Goal: Communication & Community: Answer question/provide support

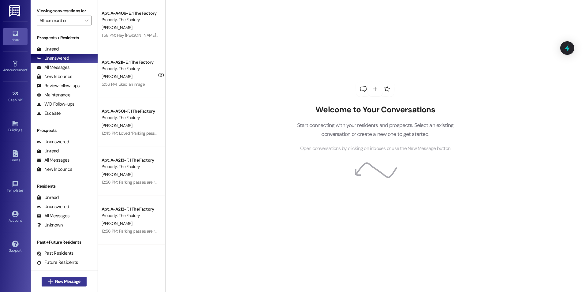
click at [62, 283] on span "New Message" at bounding box center [67, 281] width 25 height 6
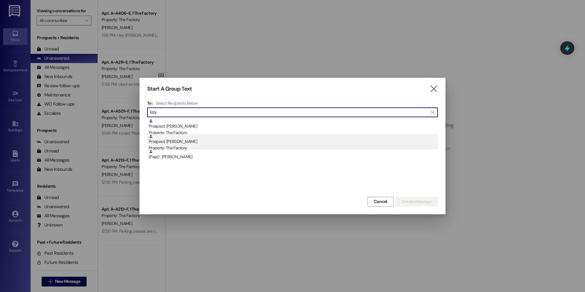
type input "lizzy"
click at [202, 142] on div "Prospect: [PERSON_NAME] Property: The Factory" at bounding box center [293, 142] width 289 height 17
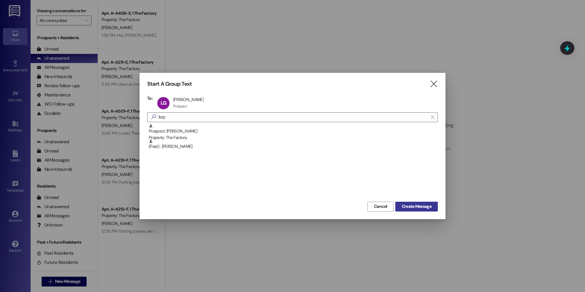
click at [419, 211] on button "Create Message" at bounding box center [417, 207] width 43 height 10
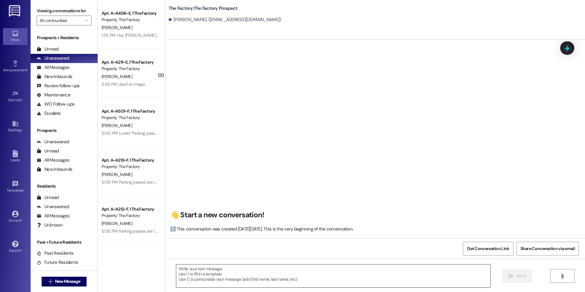
click at [257, 278] on textarea at bounding box center [333, 276] width 314 height 23
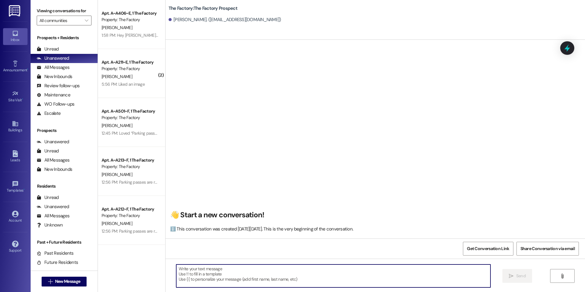
paste textarea "Hi NAME! This is [PERSON_NAME] from [GEOGRAPHIC_DATA] :) We have a limited-time…"
type textarea "Hi NAME! This is [PERSON_NAME] from [GEOGRAPHIC_DATA] :) We have a limited-time…"
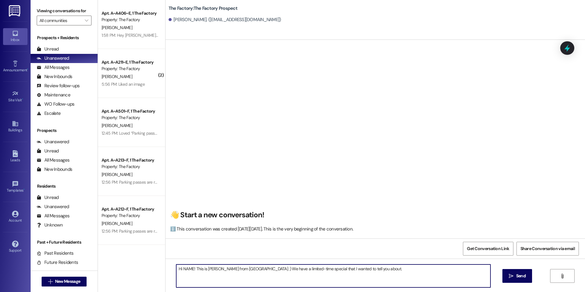
drag, startPoint x: 245, startPoint y: 269, endPoint x: 227, endPoint y: 271, distance: 17.9
click at [227, 271] on textarea "Hi NAME! This is [PERSON_NAME] from [GEOGRAPHIC_DATA] :) We have a limited-time…" at bounding box center [333, 276] width 314 height 23
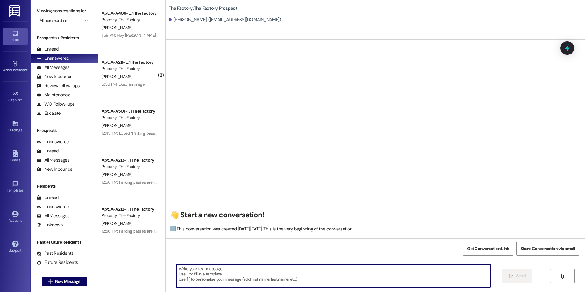
paste textarea "Hey NAME! This is [PERSON_NAME] from [GEOGRAPHIC_DATA], I saw your info come th…"
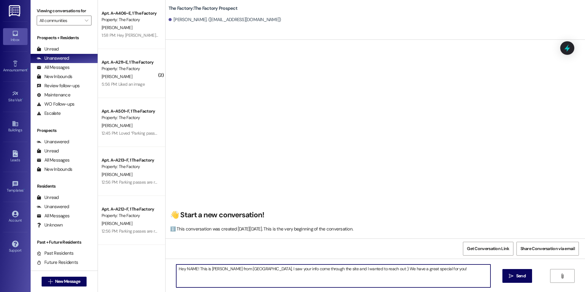
click at [242, 270] on textarea "Hey NAME! This is [PERSON_NAME] from [GEOGRAPHIC_DATA], I saw your info come th…" at bounding box center [333, 276] width 314 height 23
click at [439, 275] on textarea "Hey NAME! This is [PERSON_NAME] from The Factory, I saw your info come through …" at bounding box center [333, 276] width 314 height 23
click at [194, 270] on textarea "Hey NAME! This is [PERSON_NAME] from The Factory, I saw your info come through …" at bounding box center [333, 276] width 314 height 23
type textarea "Hey [PERSON_NAME]! This is [PERSON_NAME] from The Factory, I saw your info come…"
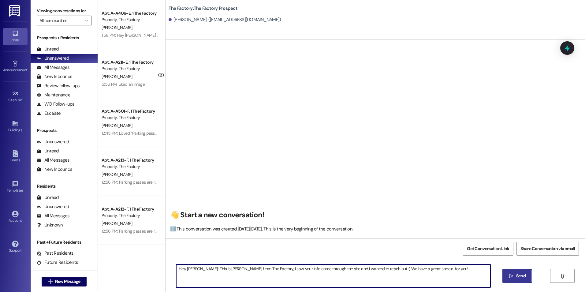
click at [510, 280] on button " Send" at bounding box center [518, 276] width 30 height 14
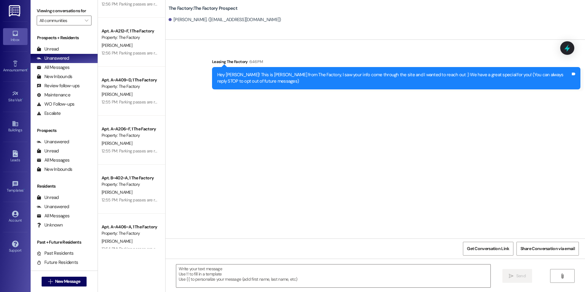
scroll to position [184, 0]
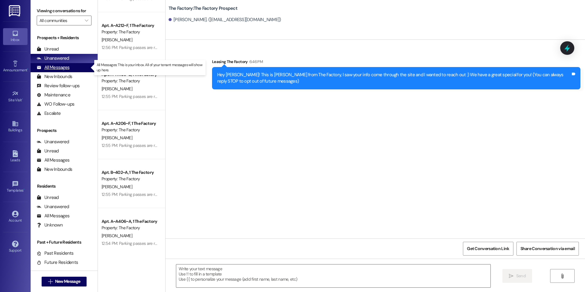
click at [64, 69] on div "All Messages" at bounding box center [53, 67] width 33 height 6
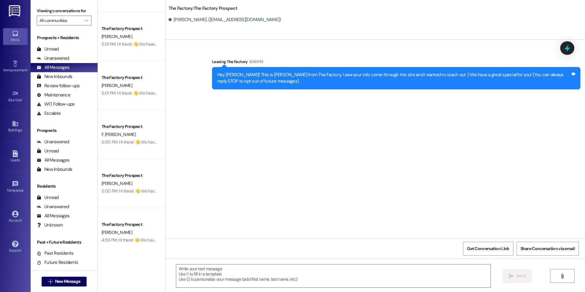
scroll to position [674, 0]
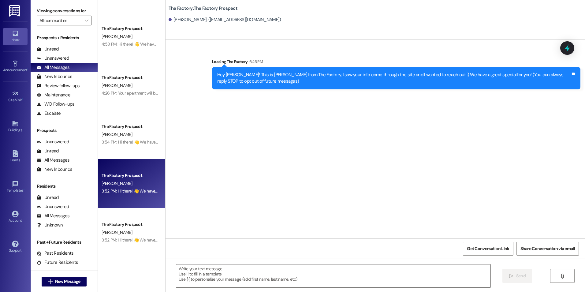
click at [130, 177] on div "The Factory Prospect" at bounding box center [130, 175] width 57 height 6
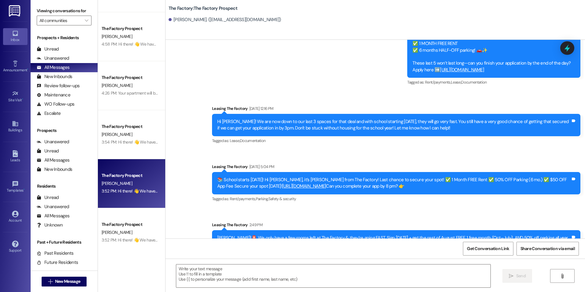
scroll to position [2184, 0]
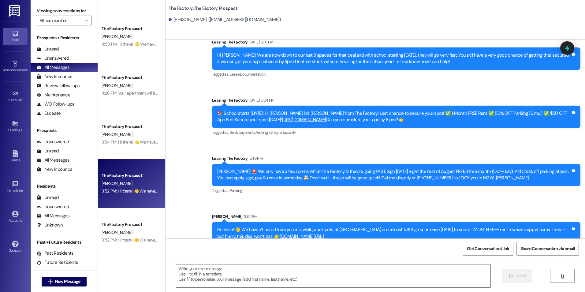
drag, startPoint x: 405, startPoint y: 121, endPoint x: 395, endPoint y: 204, distance: 84.2
drag, startPoint x: 211, startPoint y: 208, endPoint x: 297, endPoint y: 217, distance: 86.8
click at [297, 222] on div "Hi there! 👋 We haven’t heard from you in a while, and spots at [GEOGRAPHIC_DATA…" at bounding box center [396, 233] width 369 height 22
copy div "Hi there! 👋 We haven’t heard from you in a while, and spots at [GEOGRAPHIC_DATA…"
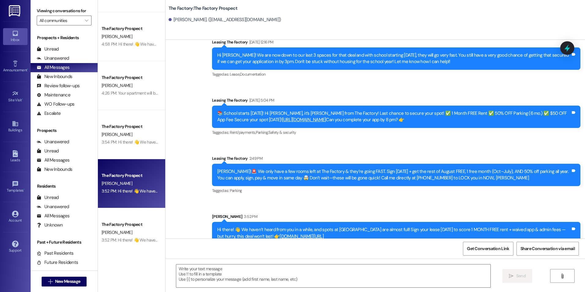
drag, startPoint x: 274, startPoint y: 178, endPoint x: 229, endPoint y: 152, distance: 52.2
click at [274, 177] on div "Sent via SMS Leasing The Factory 2:49 PM [PERSON_NAME]!🚨 We only have a few roo…" at bounding box center [397, 175] width 378 height 49
click at [18, 39] on div "Inbox" at bounding box center [15, 40] width 31 height 6
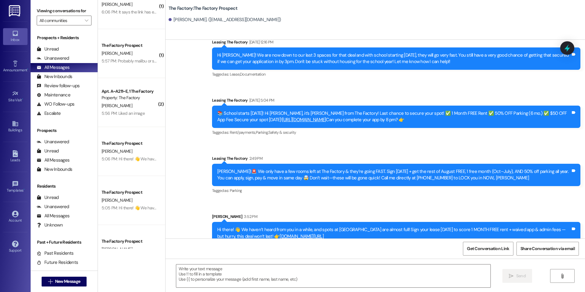
scroll to position [0, 0]
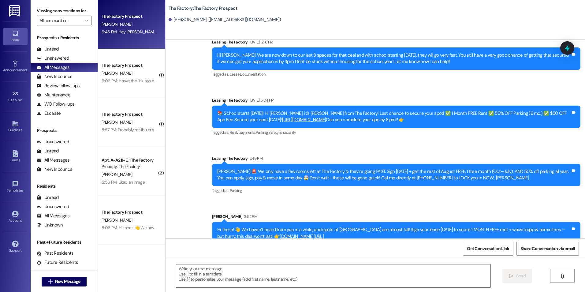
click at [124, 28] on div "6:46 PM: Hey [PERSON_NAME]! This is [PERSON_NAME] from The Factory, I saw your …" at bounding box center [130, 32] width 58 height 8
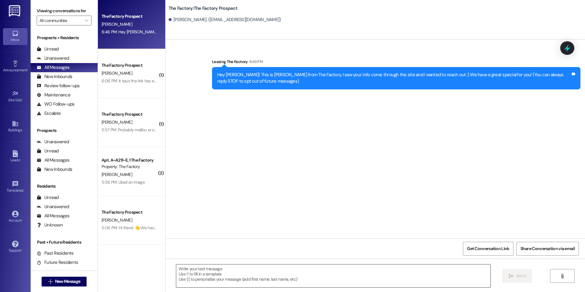
click at [227, 270] on textarea at bounding box center [333, 276] width 314 height 23
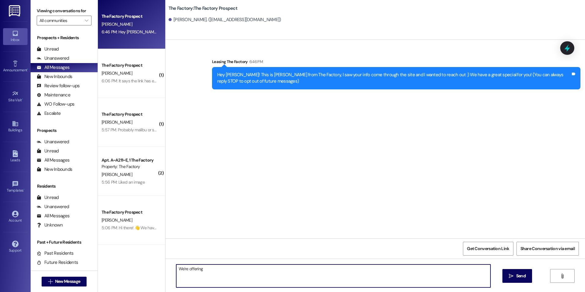
type textarea "We're"
paste textarea "Hi there! 👋 We haven’t heard from you in a while, and spots at [GEOGRAPHIC_DATA…"
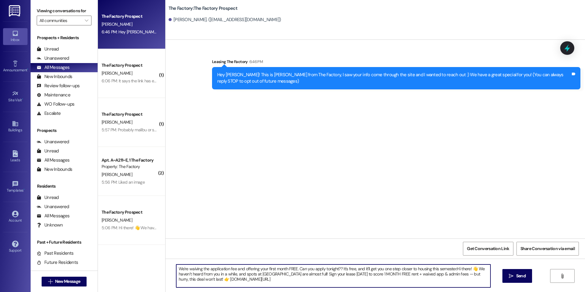
drag, startPoint x: 201, startPoint y: 280, endPoint x: 454, endPoint y: 269, distance: 252.5
click at [454, 269] on textarea "We're waiving the application fee and offering your first month FREE. Can you a…" at bounding box center [333, 276] width 314 height 23
click at [214, 279] on textarea "We're waiving the application fee and offering your first month FREE. Can you a…" at bounding box center [333, 276] width 314 height 23
drag, startPoint x: 198, startPoint y: 280, endPoint x: 454, endPoint y: 268, distance: 255.9
click at [454, 268] on textarea "We're waiving the application fee and offering your first month FREE. Can you a…" at bounding box center [333, 276] width 314 height 23
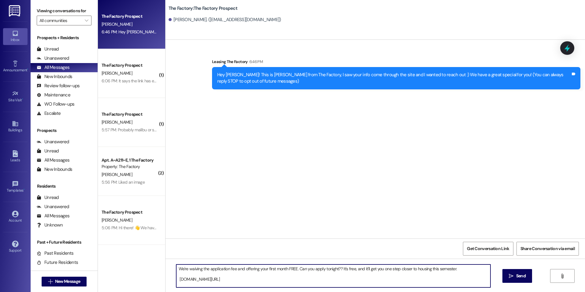
type textarea "We're waiving the application fee and offering your first month FREE. Can you a…"
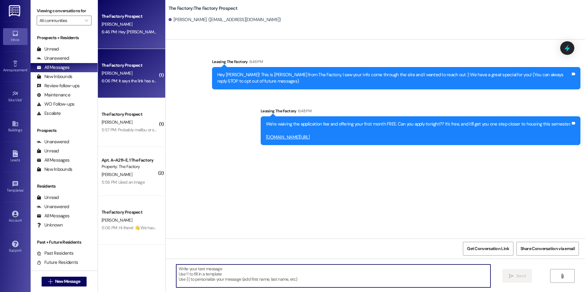
click at [134, 64] on div "The Factory Prospect" at bounding box center [130, 65] width 57 height 6
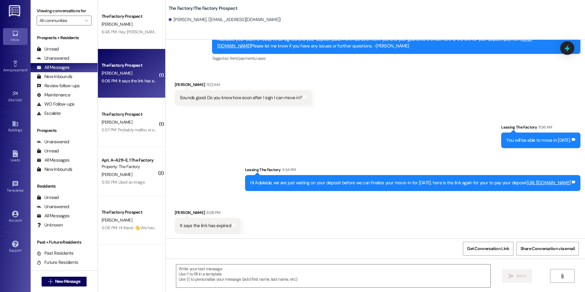
scroll to position [442, 0]
click at [189, 151] on div "Sent via SMS Leasing The Factory 11:56 AM You will be able to move in [DATE]. T…" at bounding box center [376, 152] width 420 height 85
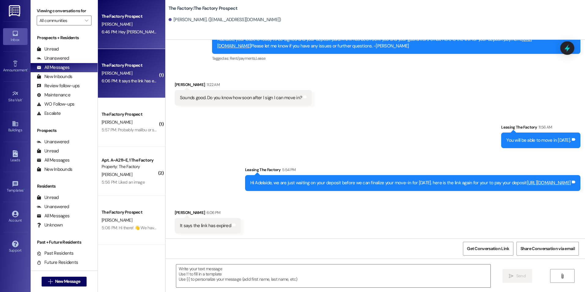
click at [120, 37] on div "The Factory Prospect [PERSON_NAME] 6:46 PM: Hey [PERSON_NAME]! This is [PERSON_…" at bounding box center [131, 24] width 67 height 49
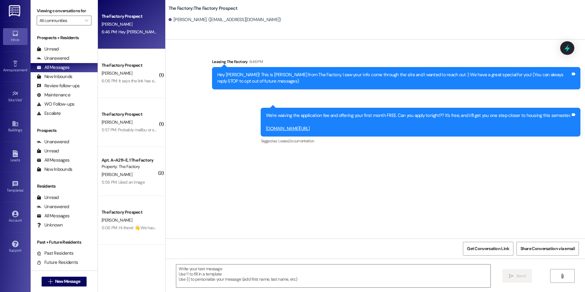
scroll to position [0, 0]
click at [232, 274] on textarea at bounding box center [333, 276] width 314 height 23
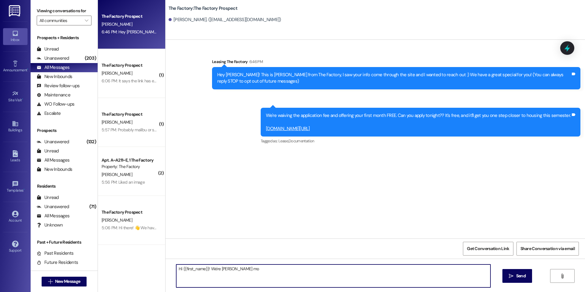
click at [248, 267] on textarea "Hi {{first_name}}! We're [PERSON_NAME] mo" at bounding box center [333, 276] width 314 height 23
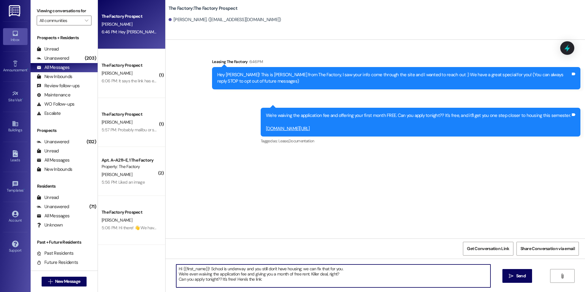
drag, startPoint x: 335, startPoint y: 276, endPoint x: 307, endPoint y: 276, distance: 28.5
click at [307, 276] on textarea "Hi {{first_name}}! School is underway and you still don't have housing; we can …" at bounding box center [333, 276] width 314 height 23
click at [262, 280] on textarea "Hi {{first_name}}! School is underway and you still don't have housing; we can …" at bounding box center [333, 276] width 314 height 23
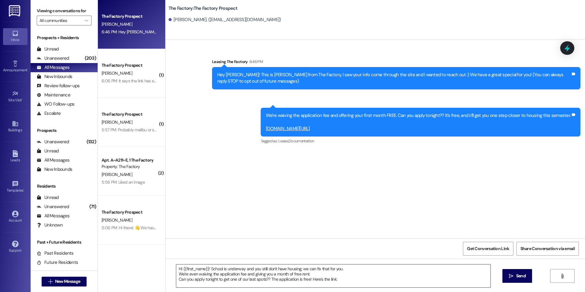
click at [370, 276] on textarea "Hi {{first_name}}! School is underway and you still don't have housing; we can …" at bounding box center [333, 276] width 314 height 23
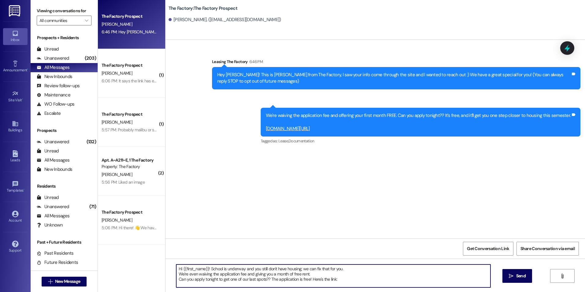
click at [341, 204] on div "Sent via SMS Leasing The Factory 6:46 PM Hey [PERSON_NAME]! This is [PERSON_NAM…" at bounding box center [376, 139] width 420 height 199
click at [202, 273] on textarea "Hi {{first_name}}! School is underway and you still don't have housing; we can …" at bounding box center [333, 276] width 314 height 23
click at [234, 284] on textarea "Hi {{first_name}}! School is underway and you still don't have housing; we can …" at bounding box center [333, 276] width 314 height 23
paste textarea "[URL][DOMAIN_NAME]"
type textarea "Hi {{first_name}}! School is underway and you still don't have housing; we can …"
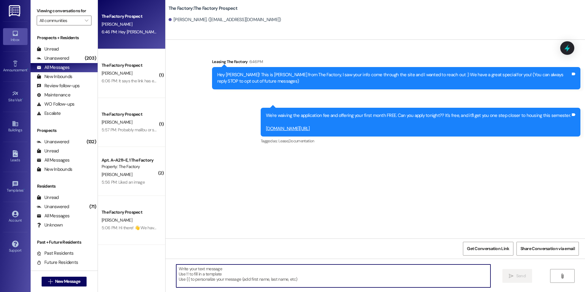
scroll to position [0, 0]
paste textarea "Hi {{first_name}}! School is underway and you still don't have housing; we can …"
type textarea "Hi {{first_name}}! School is underway and you still don't have housing; we can …"
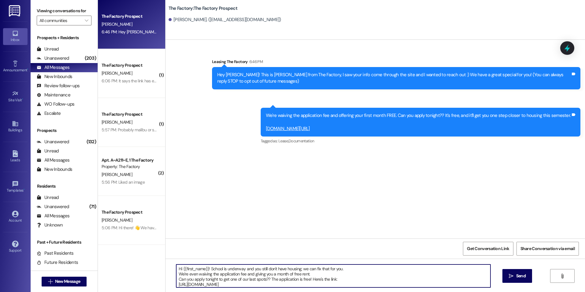
click at [376, 277] on textarea "Hi {{first_name}}! School is underway and you still don't have housing; we can …" at bounding box center [333, 276] width 314 height 23
click at [374, 281] on textarea "Hi {{first_name}}! School is underway and you still don't have housing; we can …" at bounding box center [333, 276] width 314 height 23
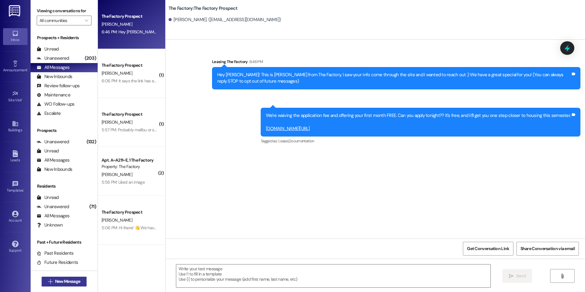
click at [57, 280] on span "New Message" at bounding box center [67, 281] width 25 height 6
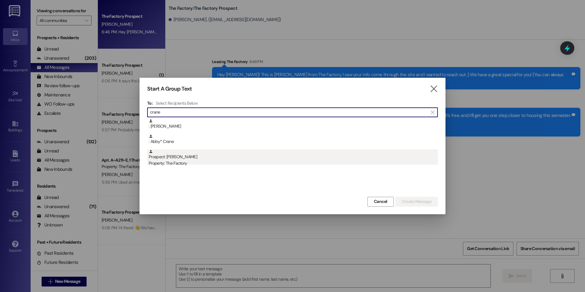
type input "crane"
click at [169, 155] on div "Prospect: [PERSON_NAME] Property: The Factory" at bounding box center [293, 157] width 289 height 17
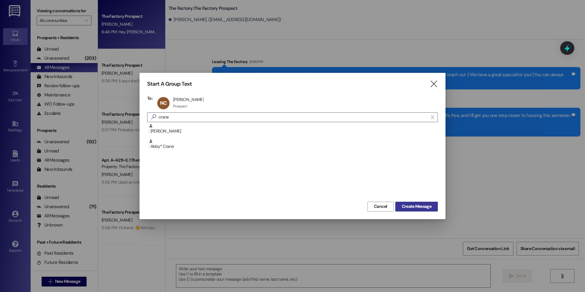
click at [427, 210] on span "Create Message" at bounding box center [417, 206] width 30 height 6
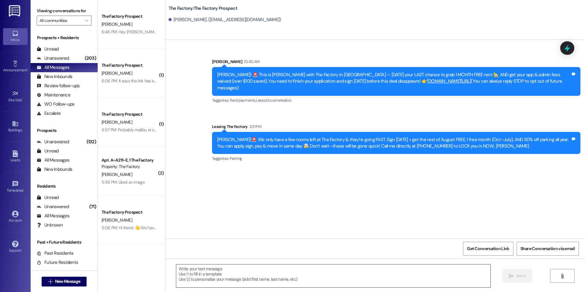
click at [291, 279] on textarea at bounding box center [333, 276] width 314 height 23
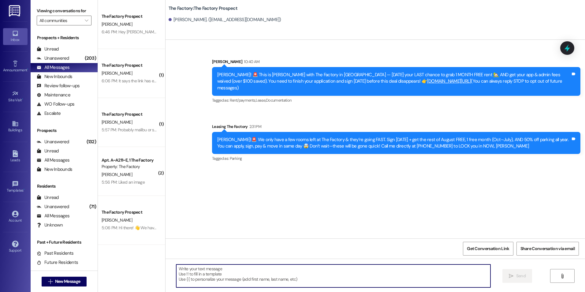
paste textarea "Hi {{first_name}}! School is underway and you still don't have housing; we can …"
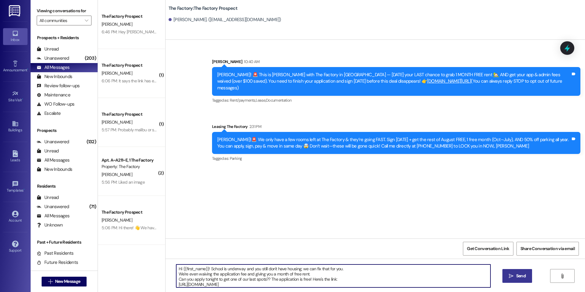
type textarea "Hi {{first_name}}! School is underway and you still don't have housing; we can …"
click at [510, 280] on button " Send" at bounding box center [518, 276] width 30 height 14
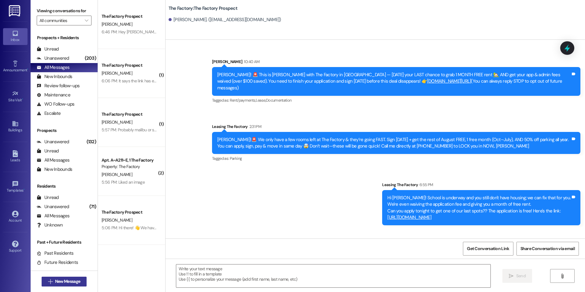
click at [71, 277] on button " New Message" at bounding box center [64, 282] width 45 height 10
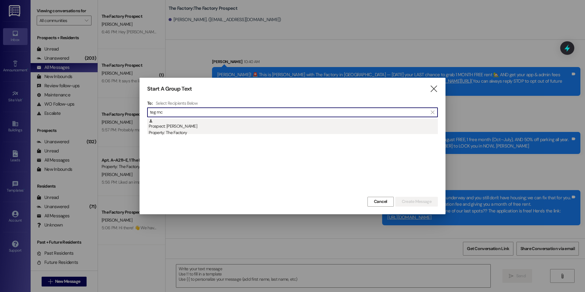
type input "teg mc"
click at [174, 130] on div "Property: The Factory" at bounding box center [293, 133] width 289 height 6
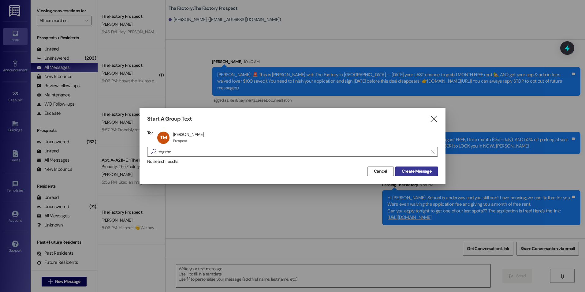
click at [426, 176] on button "Create Message" at bounding box center [417, 172] width 43 height 10
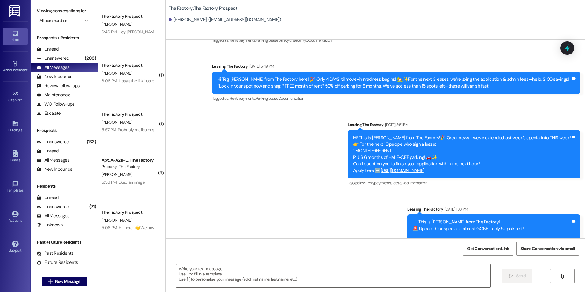
scroll to position [2082, 0]
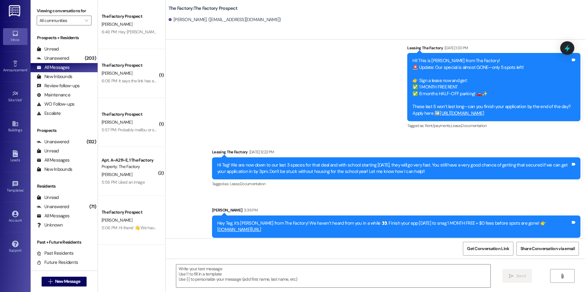
drag, startPoint x: 277, startPoint y: 130, endPoint x: 265, endPoint y: 209, distance: 80.0
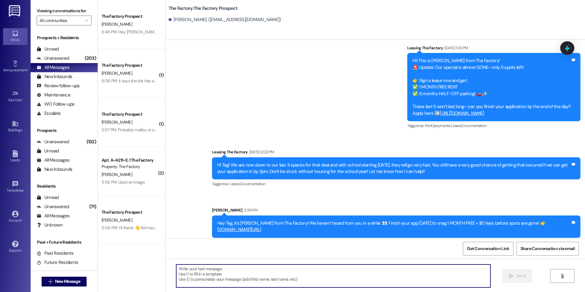
click at [250, 277] on textarea at bounding box center [333, 276] width 314 height 23
paste textarea "Hi {{first_name}}! School is underway and you still don't have housing; we can …"
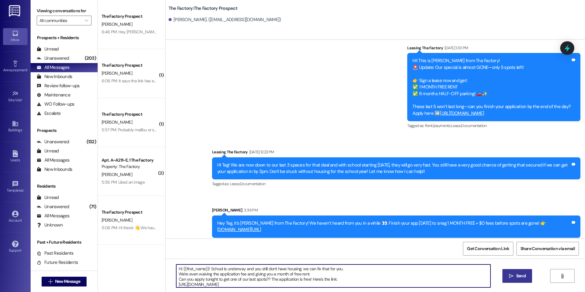
type textarea "Hi {{first_name}}! School is underway and you still don't have housing; we can …"
click at [505, 278] on button " Send" at bounding box center [518, 276] width 30 height 14
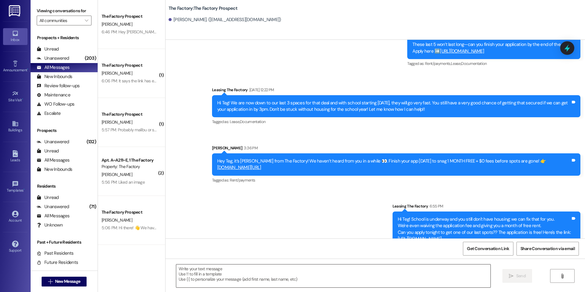
scroll to position [2144, 0]
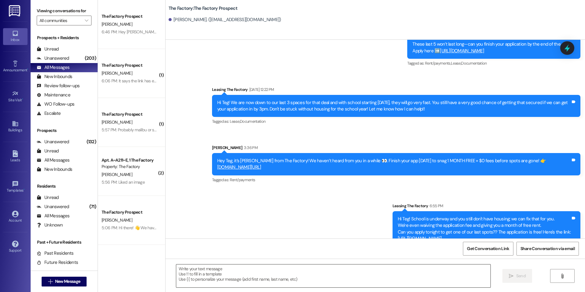
drag, startPoint x: 379, startPoint y: 174, endPoint x: 333, endPoint y: 271, distance: 107.5
click at [62, 285] on button " New Message" at bounding box center [64, 282] width 45 height 10
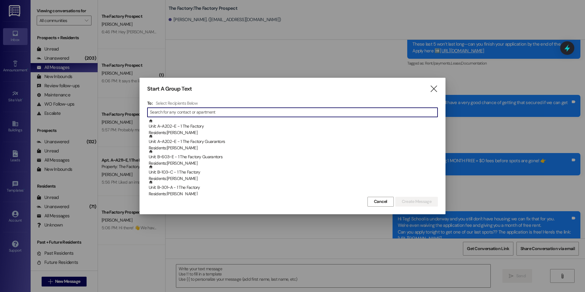
click at [176, 114] on input at bounding box center [294, 112] width 288 height 9
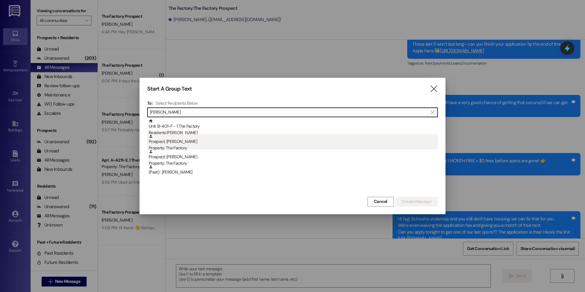
type input "[PERSON_NAME]"
click at [196, 142] on div "Prospect: [PERSON_NAME] Property: The Factory" at bounding box center [293, 142] width 289 height 17
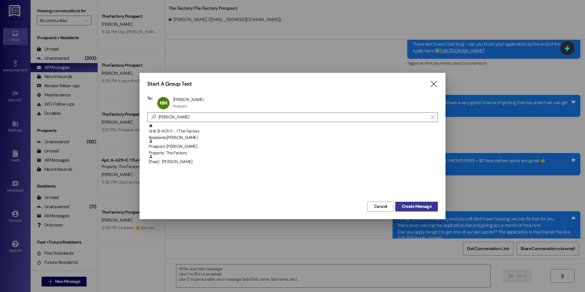
click at [422, 203] on button "Create Message" at bounding box center [417, 207] width 43 height 10
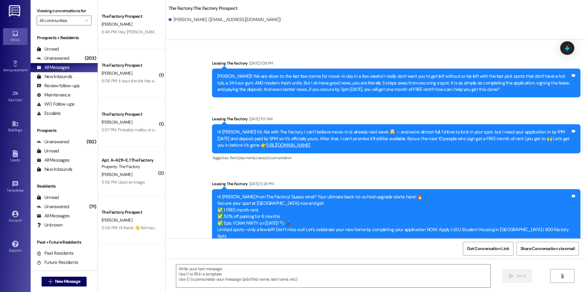
scroll to position [1293, 0]
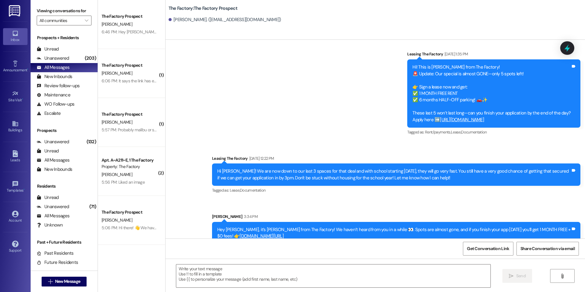
drag, startPoint x: 286, startPoint y: 160, endPoint x: 248, endPoint y: 261, distance: 109.0
click at [241, 274] on textarea at bounding box center [333, 276] width 314 height 23
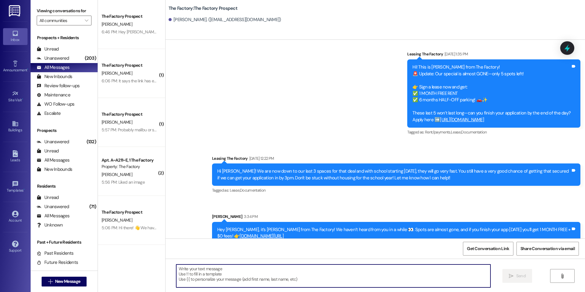
paste textarea "Hi {{first_name}}! School is underway and you still don't have housing; we can …"
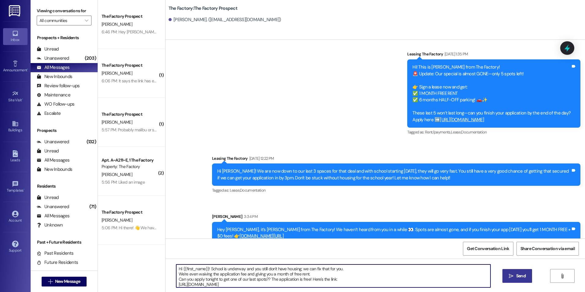
type textarea "Hi {{first_name}}! School is underway and you still don't have housing; we can …"
click at [516, 277] on span "Send" at bounding box center [520, 276] width 9 height 6
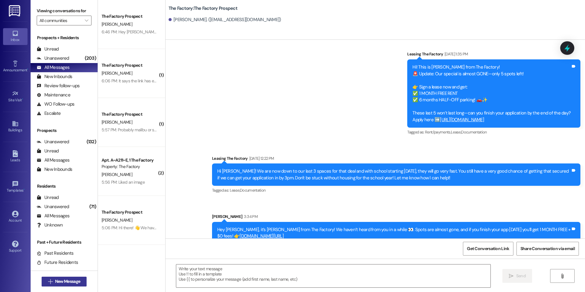
click at [72, 280] on span "New Message" at bounding box center [67, 281] width 25 height 6
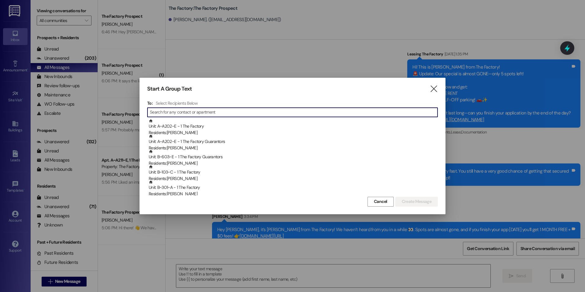
click at [199, 114] on input at bounding box center [294, 112] width 288 height 9
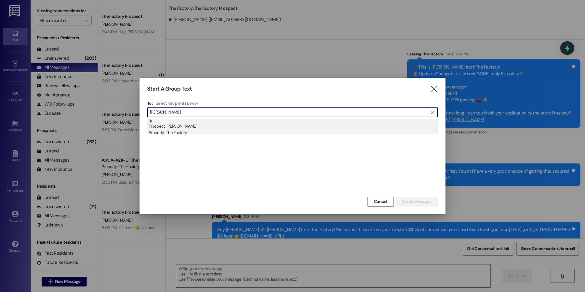
type input "[PERSON_NAME]"
click at [191, 119] on div "Prospect: [PERSON_NAME] Property: The Factory" at bounding box center [293, 127] width 289 height 17
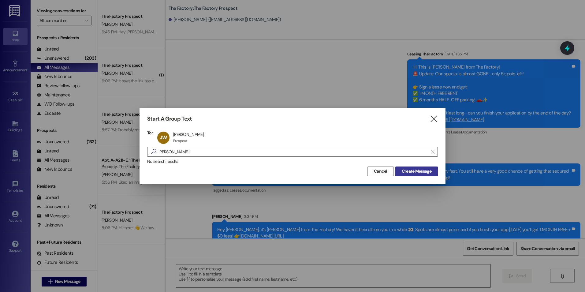
click at [415, 170] on span "Create Message" at bounding box center [417, 171] width 30 height 6
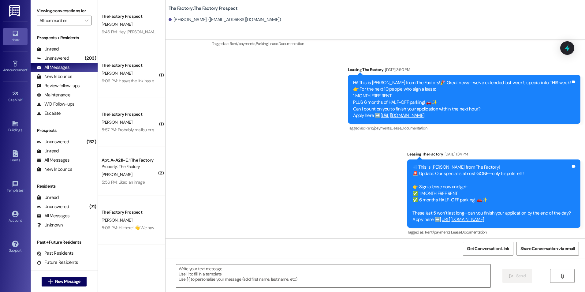
scroll to position [1486, 0]
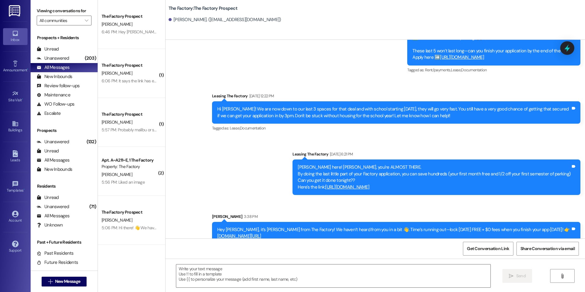
drag, startPoint x: 287, startPoint y: 120, endPoint x: 290, endPoint y: 254, distance: 133.2
click at [259, 274] on textarea at bounding box center [333, 276] width 314 height 23
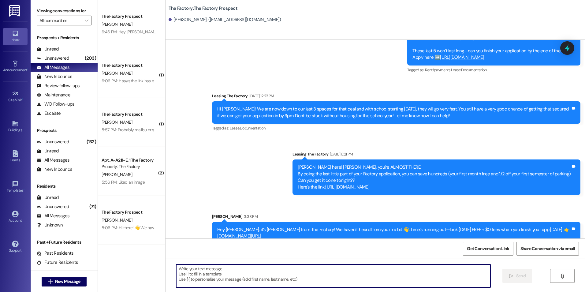
paste textarea "Hi {{first_name}}! School is underway and you still don't have housing; we can …"
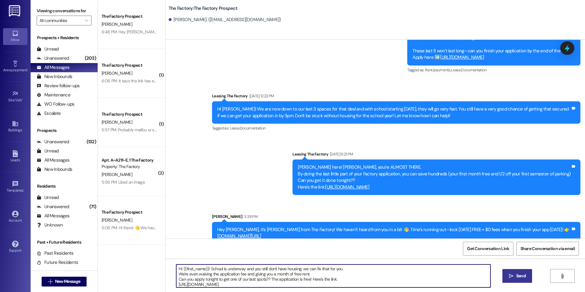
type textarea "Hi {{first_name}}! School is underway and you still don't have housing; we can …"
click at [524, 280] on button " Send" at bounding box center [518, 276] width 30 height 14
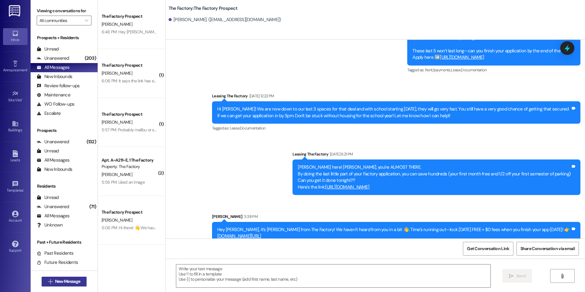
click at [70, 278] on button " New Message" at bounding box center [64, 282] width 45 height 10
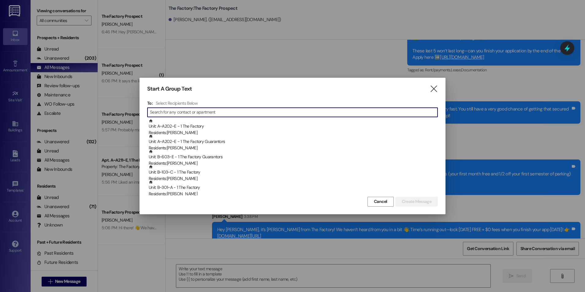
click at [192, 114] on input at bounding box center [294, 112] width 288 height 9
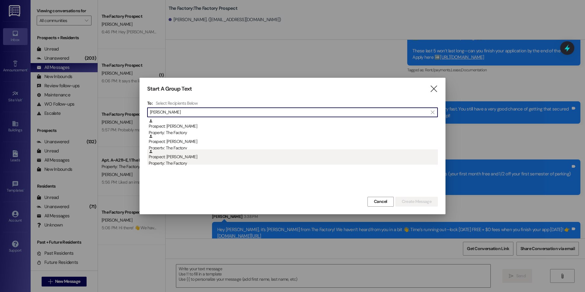
type input "[PERSON_NAME]"
click at [192, 155] on div "Prospect: [PERSON_NAME] Property: The Factory" at bounding box center [293, 157] width 289 height 17
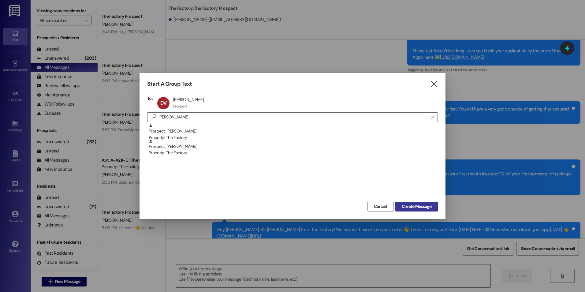
click at [416, 211] on button "Create Message" at bounding box center [417, 207] width 43 height 10
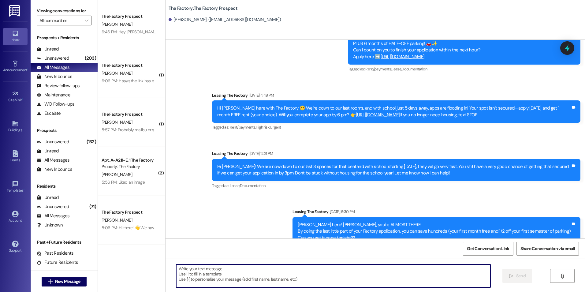
click at [246, 279] on textarea at bounding box center [333, 276] width 314 height 23
paste textarea "Hi {{first_name}}! School is underway and you still don't have housing; we can …"
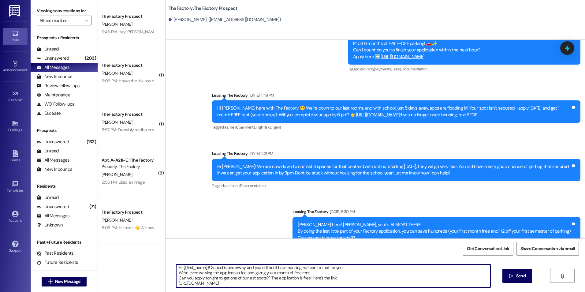
scroll to position [2, 0]
type textarea "Hi {{first_name}}! School is underway and you still don't have housing; we can …"
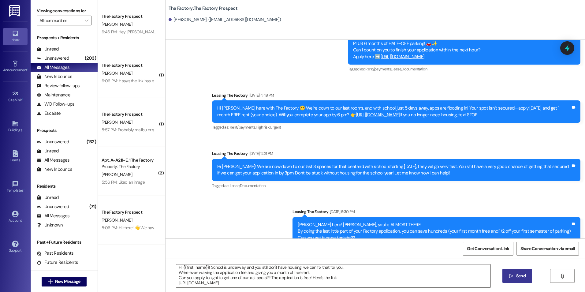
click at [506, 279] on button " Send" at bounding box center [518, 276] width 30 height 14
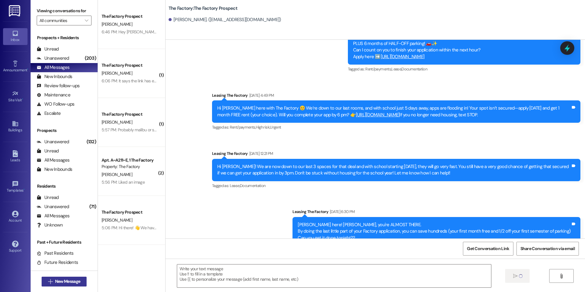
scroll to position [0, 0]
click at [62, 284] on span "New Message" at bounding box center [67, 281] width 25 height 6
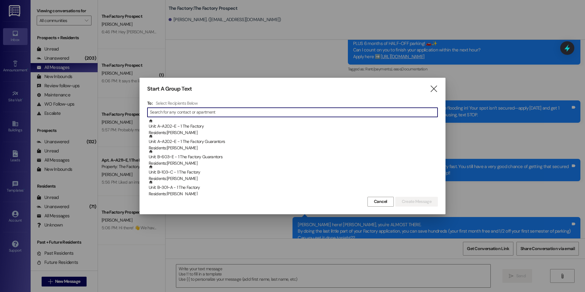
click at [171, 111] on input at bounding box center [294, 112] width 288 height 9
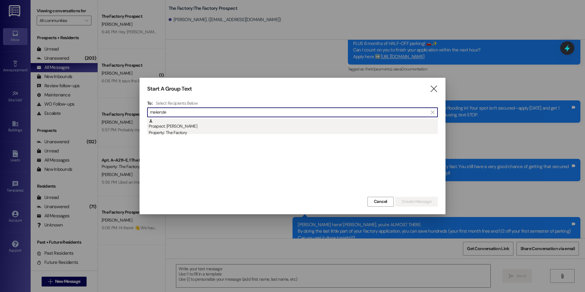
type input "makenzie"
click at [181, 126] on div "Prospect: [PERSON_NAME] Property: The Factory" at bounding box center [293, 127] width 289 height 17
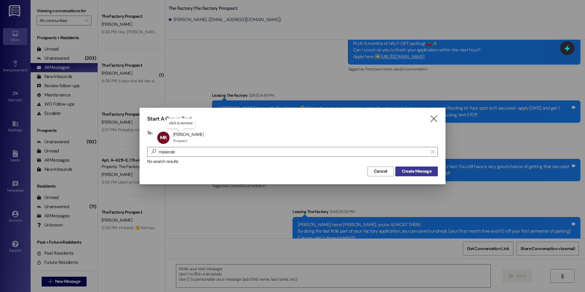
click at [419, 174] on span "Create Message" at bounding box center [417, 171] width 30 height 6
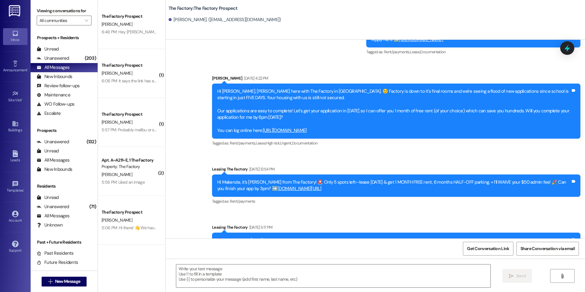
scroll to position [697, 0]
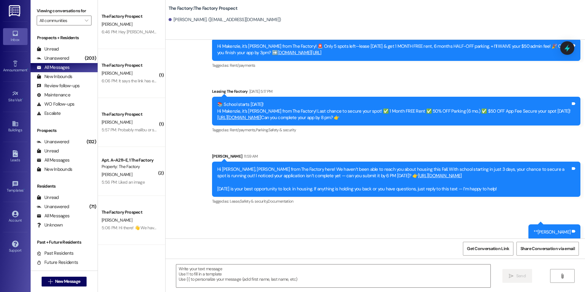
drag, startPoint x: 229, startPoint y: 171, endPoint x: 234, endPoint y: 251, distance: 80.1
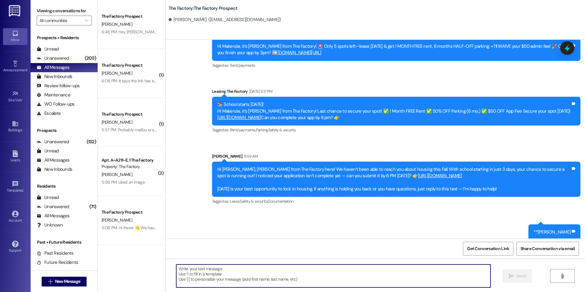
click at [238, 274] on textarea at bounding box center [333, 276] width 314 height 23
paste textarea "Hi {{first_name}}! School is underway and you still don't have housing; we can …"
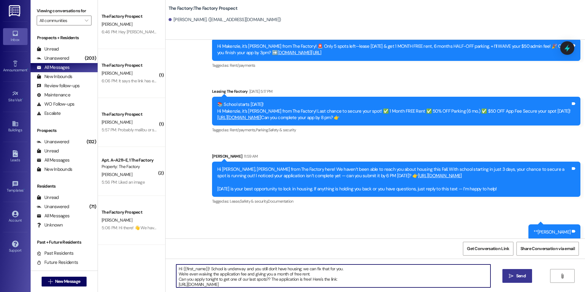
type textarea "Hi {{first_name}}! School is underway and you still don't have housing; we can …"
click at [510, 276] on icon "" at bounding box center [511, 276] width 5 height 5
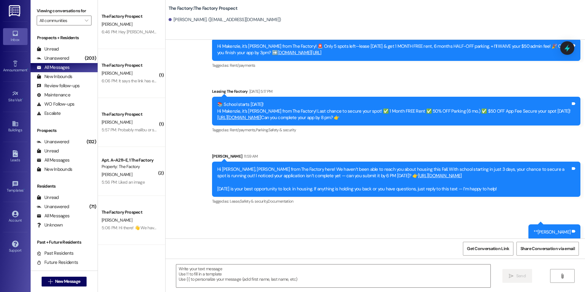
click at [86, 280] on div " New Message" at bounding box center [64, 281] width 67 height 21
click at [76, 283] on span "New Message" at bounding box center [67, 281] width 25 height 6
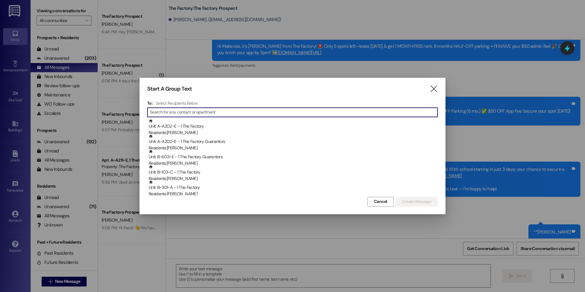
click at [192, 111] on input at bounding box center [294, 112] width 288 height 9
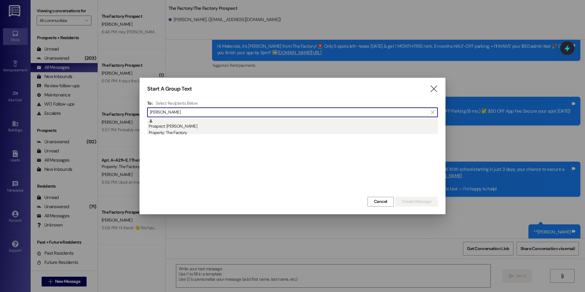
type input "[PERSON_NAME]"
click at [181, 131] on div "Property: The Factory" at bounding box center [293, 133] width 289 height 6
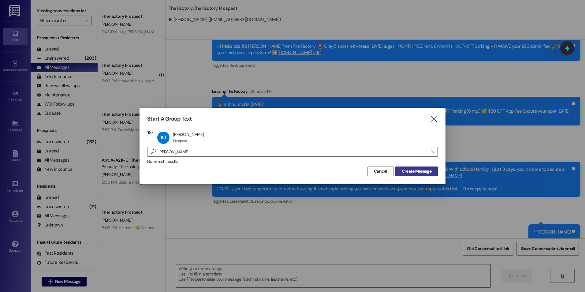
click at [407, 172] on span "Create Message" at bounding box center [417, 171] width 30 height 6
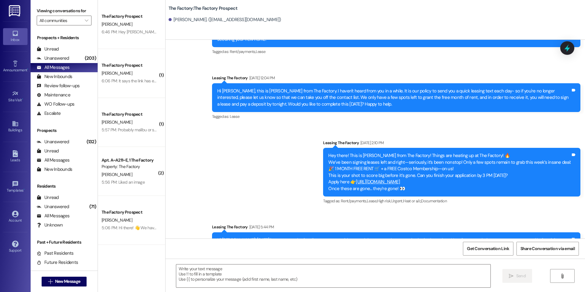
scroll to position [1653, 0]
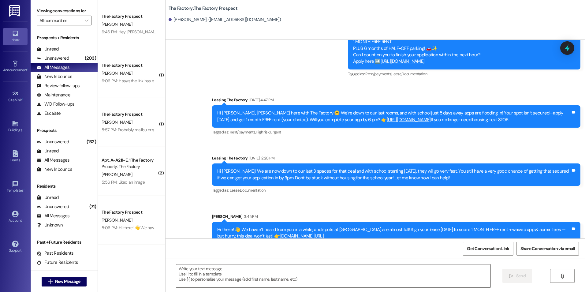
drag, startPoint x: 272, startPoint y: 160, endPoint x: 277, endPoint y: 239, distance: 78.9
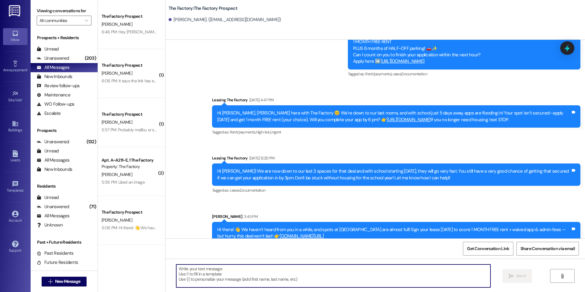
click at [256, 272] on textarea at bounding box center [333, 276] width 314 height 23
paste textarea "Hi {{first_name}}! School is underway and you still don't have housing; we can …"
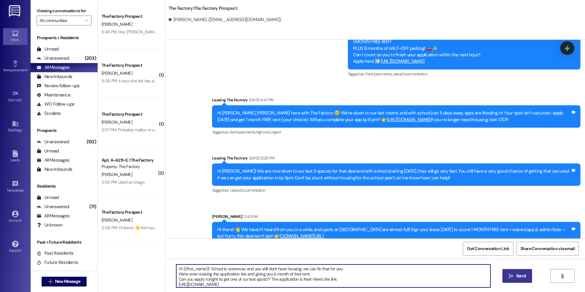
type textarea "Hi {{first_name}}! School is underway and you still don't have housing; we can …"
click at [523, 276] on span "Send" at bounding box center [520, 276] width 9 height 6
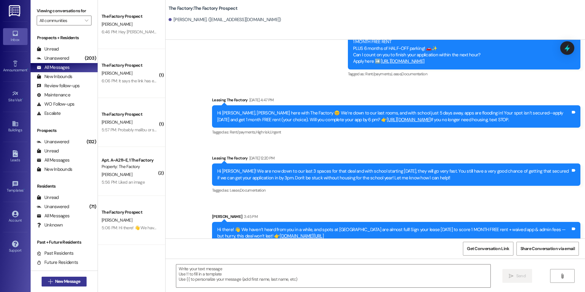
click at [74, 280] on span "New Message" at bounding box center [67, 281] width 25 height 6
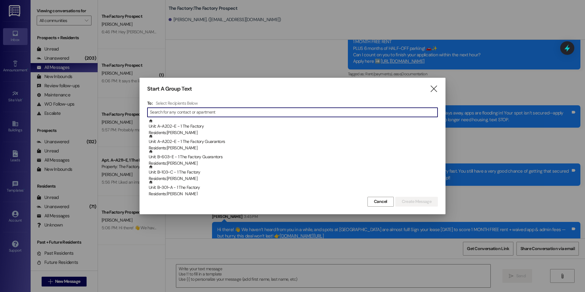
click at [197, 114] on input at bounding box center [294, 112] width 288 height 9
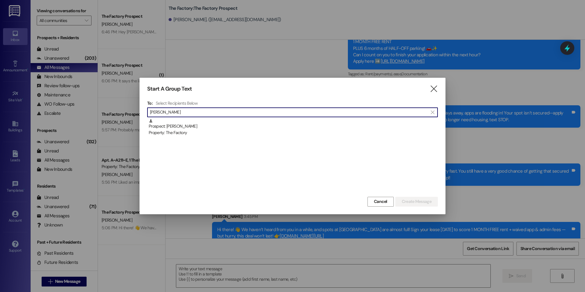
type input "[PERSON_NAME]"
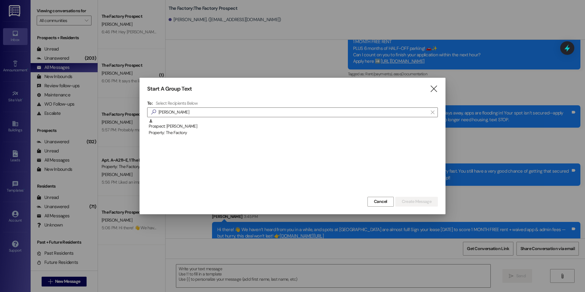
drag, startPoint x: 197, startPoint y: 119, endPoint x: 201, endPoint y: 125, distance: 7.1
click at [201, 125] on div "Prospect: [PERSON_NAME] Property: The Factory" at bounding box center [293, 127] width 289 height 17
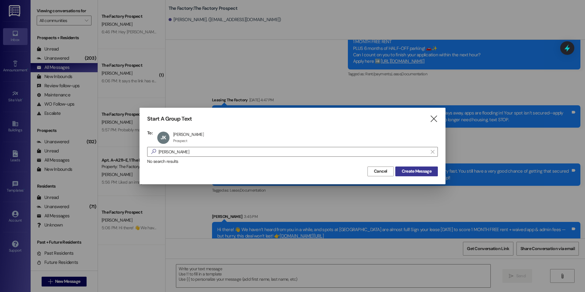
click at [403, 174] on span "Create Message" at bounding box center [417, 171] width 30 height 6
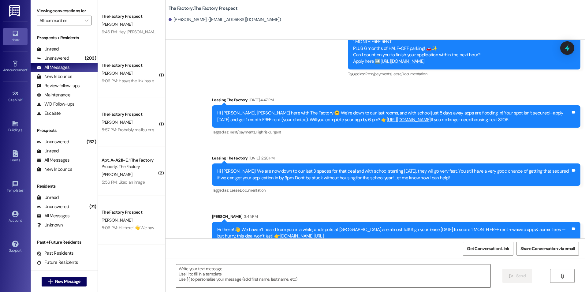
scroll to position [569, 0]
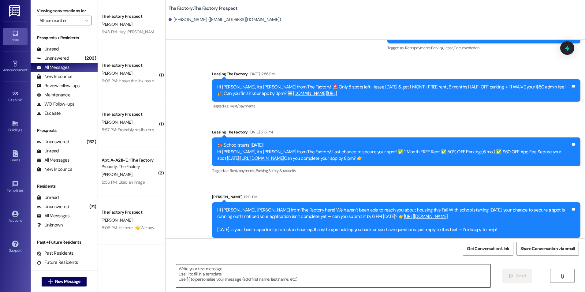
drag, startPoint x: 286, startPoint y: 215, endPoint x: 276, endPoint y: 274, distance: 60.0
click at [261, 277] on textarea at bounding box center [333, 276] width 314 height 23
paste textarea "Hi {{first_name}}! School is underway and you still don't have housing; we can …"
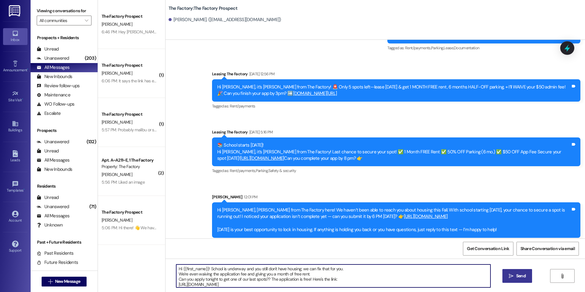
type textarea "Hi {{first_name}}! School is underway and you still don't have housing; we can …"
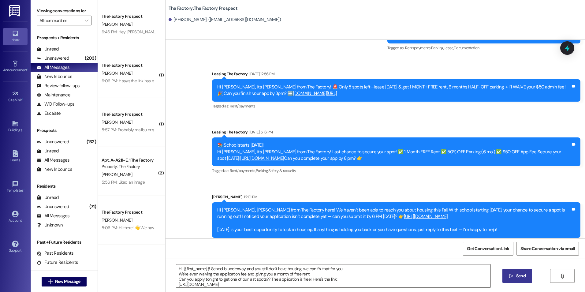
click at [509, 276] on icon "" at bounding box center [511, 276] width 5 height 5
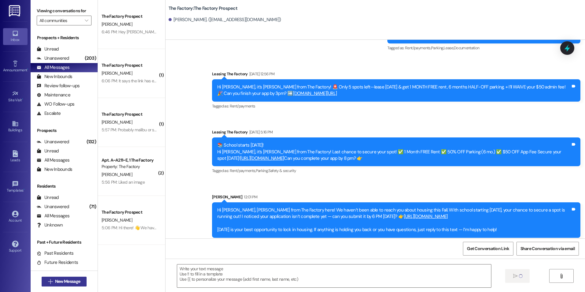
click at [80, 283] on button " New Message" at bounding box center [64, 282] width 45 height 10
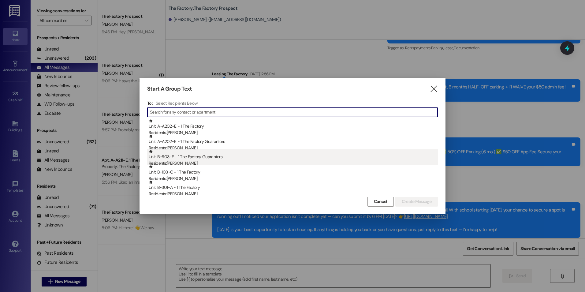
scroll to position [632, 0]
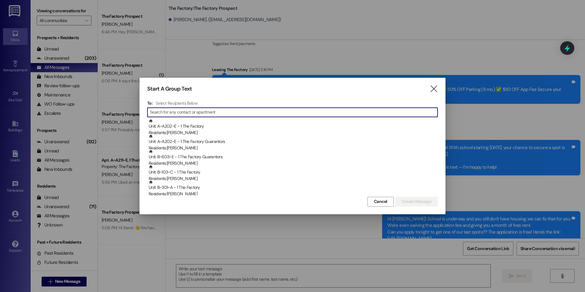
click at [186, 115] on input at bounding box center [294, 112] width 288 height 9
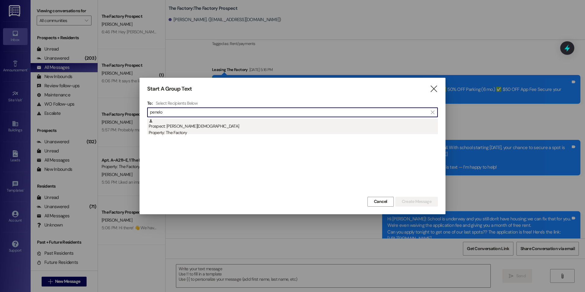
type input "penelo"
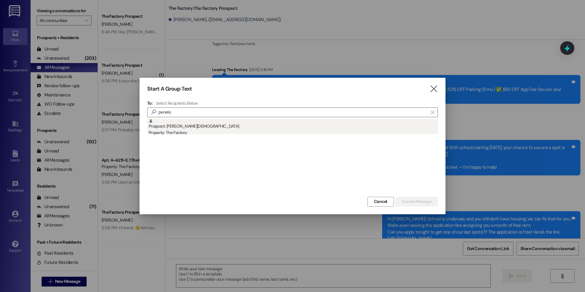
click at [175, 129] on div "Prospect: [PERSON_NAME] Property: The Factory" at bounding box center [293, 127] width 289 height 17
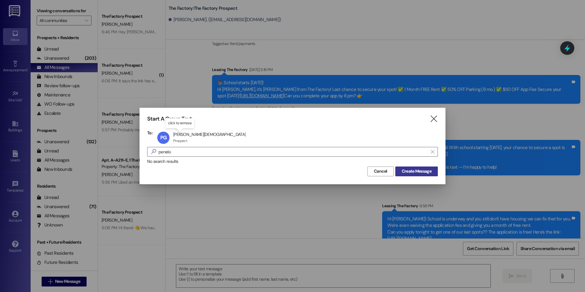
click at [421, 171] on span "Create Message" at bounding box center [417, 171] width 30 height 6
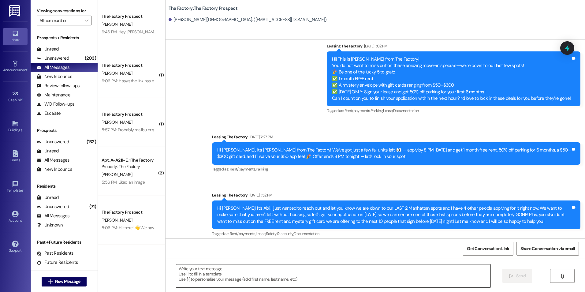
click at [237, 276] on textarea at bounding box center [333, 276] width 314 height 23
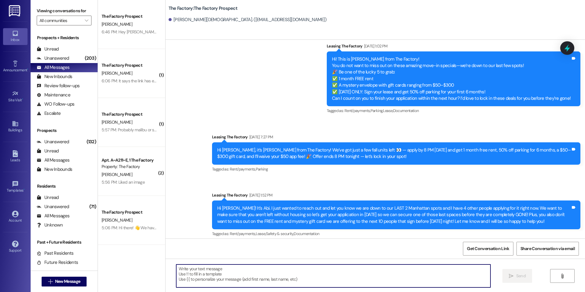
paste textarea "Hi {{first_name}}! School is underway and you still don't have housing; we can …"
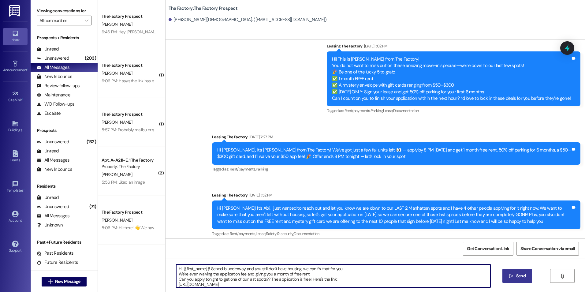
type textarea "Hi {{first_name}}! School is underway and you still don't have housing; we can …"
click at [524, 276] on span "Send" at bounding box center [520, 276] width 9 height 6
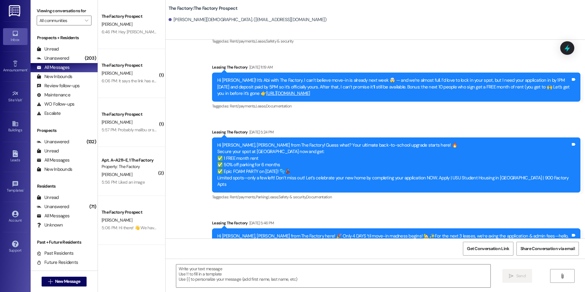
scroll to position [1675, 0]
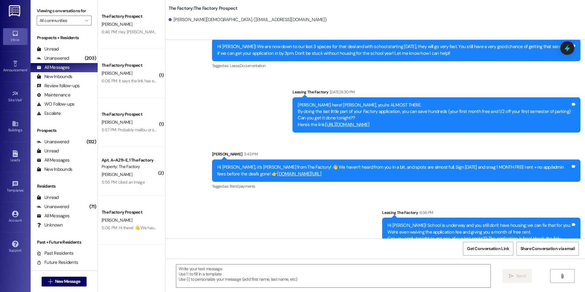
drag, startPoint x: 303, startPoint y: 158, endPoint x: 274, endPoint y: 238, distance: 85.3
drag, startPoint x: 51, startPoint y: 287, endPoint x: 51, endPoint y: 280, distance: 6.8
click at [51, 286] on div " New Message" at bounding box center [64, 281] width 45 height 15
click at [51, 279] on span " New Message" at bounding box center [64, 281] width 35 height 6
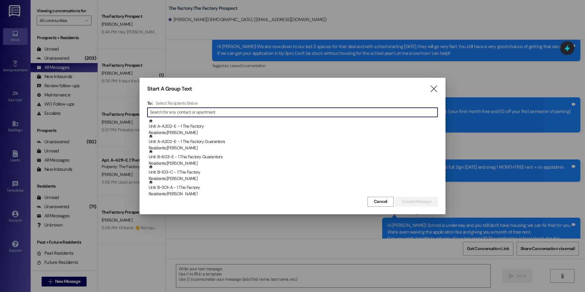
click at [175, 109] on input at bounding box center [294, 112] width 288 height 9
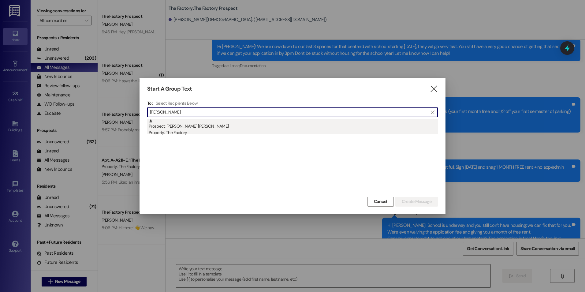
type input "[PERSON_NAME]"
click at [192, 128] on div "Prospect: [PERSON_NAME] [PERSON_NAME] Property: The Factory" at bounding box center [293, 127] width 289 height 17
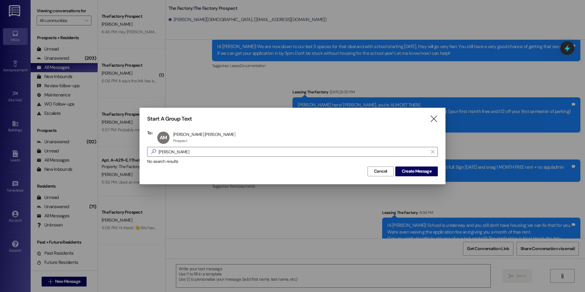
drag, startPoint x: 449, startPoint y: 177, endPoint x: 433, endPoint y: 173, distance: 17.1
click at [449, 177] on div at bounding box center [292, 146] width 585 height 292
click at [425, 172] on span "Create Message" at bounding box center [417, 171] width 30 height 6
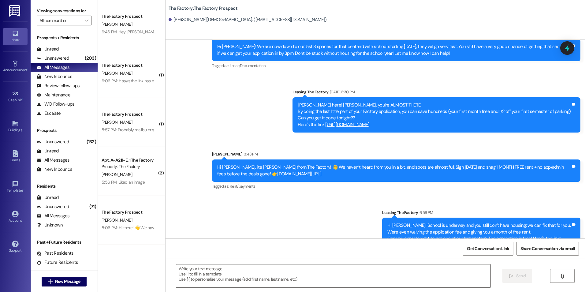
scroll to position [0, 0]
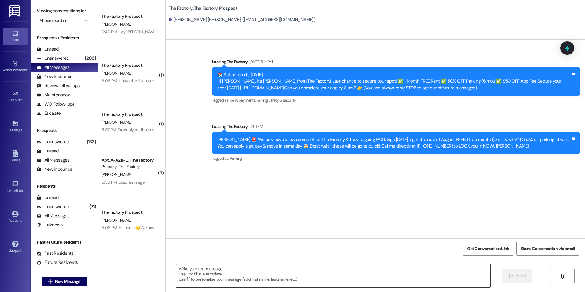
click at [228, 282] on textarea at bounding box center [333, 276] width 314 height 23
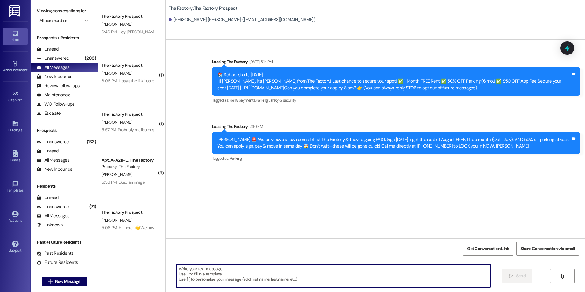
paste textarea "Hi {{first_name}}! School is underway and you still don't have housing; we can …"
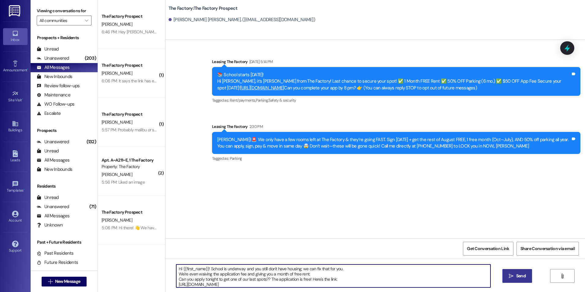
type textarea "Hi {{first_name}}! School is underway and you still don't have housing; we can …"
click at [521, 276] on span "Send" at bounding box center [520, 276] width 9 height 6
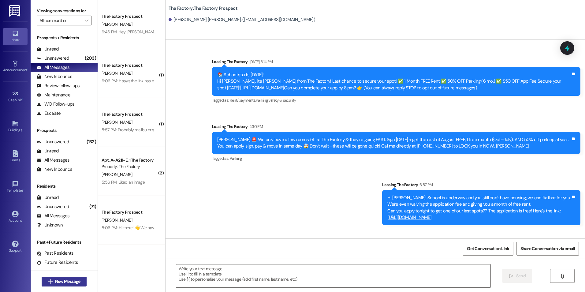
click at [69, 277] on button " New Message" at bounding box center [64, 282] width 45 height 10
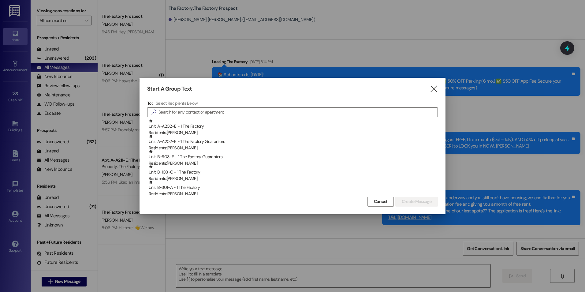
click at [195, 118] on div "To: Select Recipients Below  Unit: A~A202~E - 1 The Factory Residents: [PERSON…" at bounding box center [292, 147] width 291 height 95
click at [195, 113] on input at bounding box center [298, 112] width 279 height 9
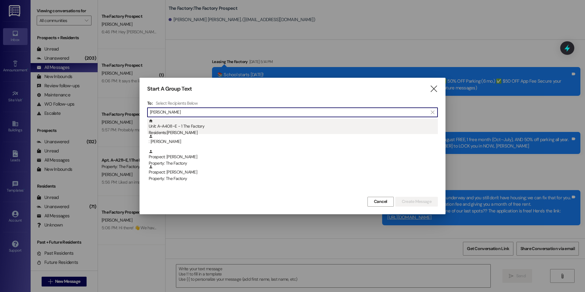
type input "[PERSON_NAME]"
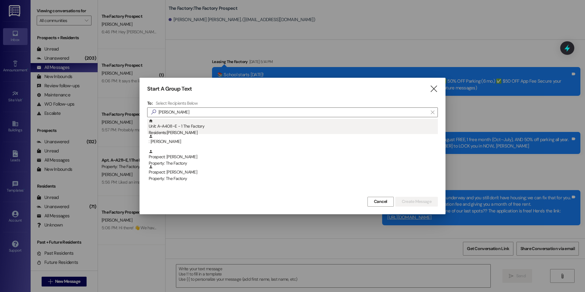
click at [185, 131] on div "Residents: [PERSON_NAME]" at bounding box center [293, 133] width 289 height 6
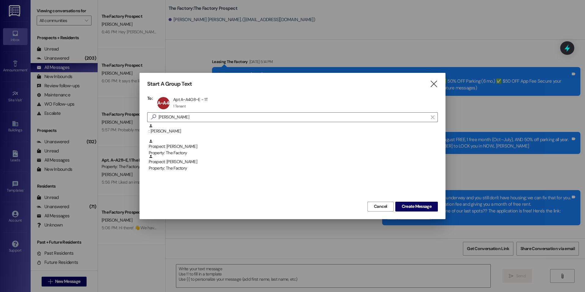
click at [430, 86] on div "Start A Group Text " at bounding box center [292, 84] width 291 height 7
click at [435, 85] on icon "" at bounding box center [434, 84] width 8 height 6
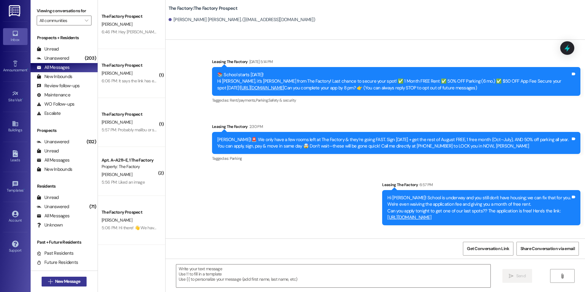
click at [69, 280] on span "New Message" at bounding box center [67, 281] width 25 height 6
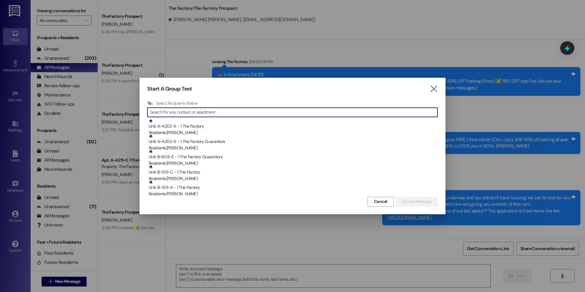
click at [175, 114] on input at bounding box center [294, 112] width 288 height 9
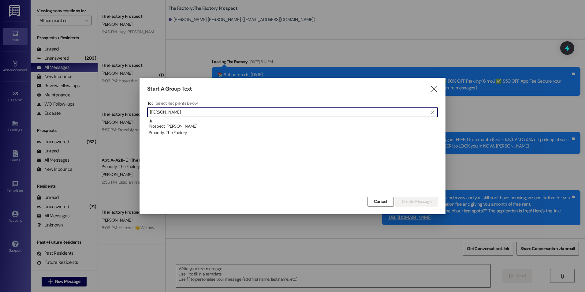
type input "[PERSON_NAME]"
click at [173, 123] on div "Prospect: [PERSON_NAME] Property: The Factory" at bounding box center [293, 127] width 289 height 17
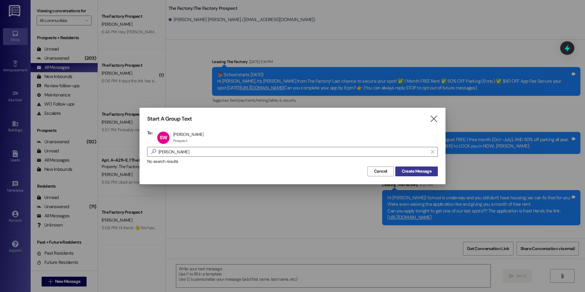
click at [417, 171] on span "Create Message" at bounding box center [417, 171] width 30 height 6
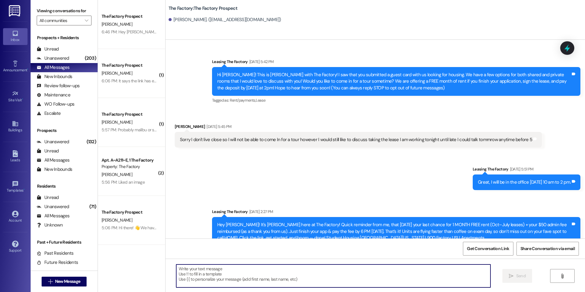
click at [227, 271] on textarea at bounding box center [333, 276] width 314 height 23
paste textarea "Hi {{first_name}}! School is underway and you still don't have housing; we can …"
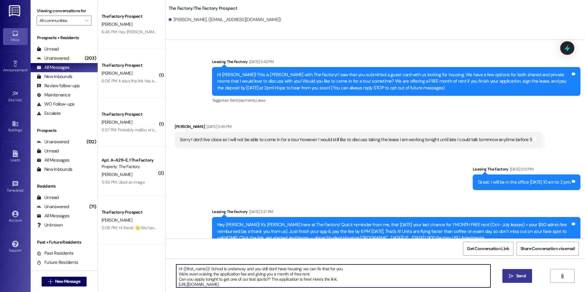
type textarea "Hi {{first_name}}! School is underway and you still don't have housing; we can …"
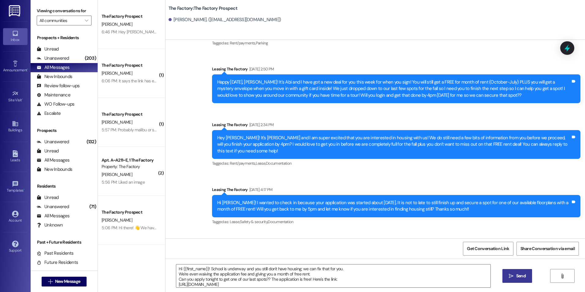
scroll to position [2340, 0]
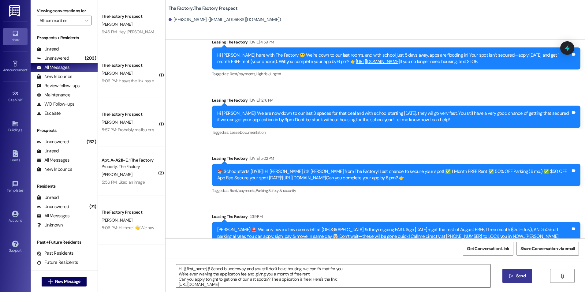
drag, startPoint x: 268, startPoint y: 170, endPoint x: 264, endPoint y: 322, distance: 152.2
click at [518, 279] on span "Send" at bounding box center [520, 276] width 9 height 6
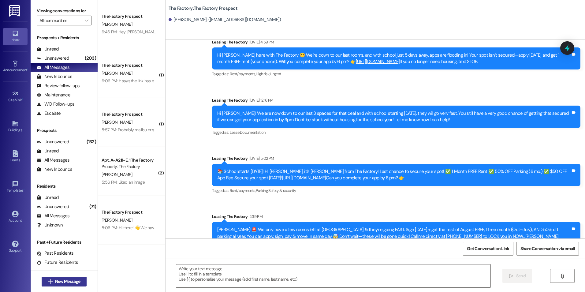
click at [65, 281] on span "New Message" at bounding box center [67, 281] width 25 height 6
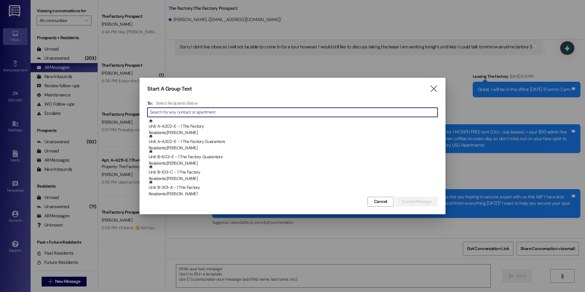
scroll to position [0, 0]
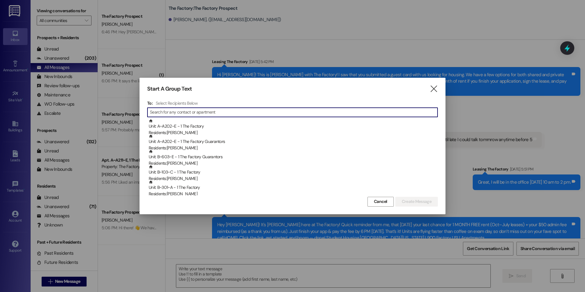
click at [162, 113] on input at bounding box center [294, 112] width 288 height 9
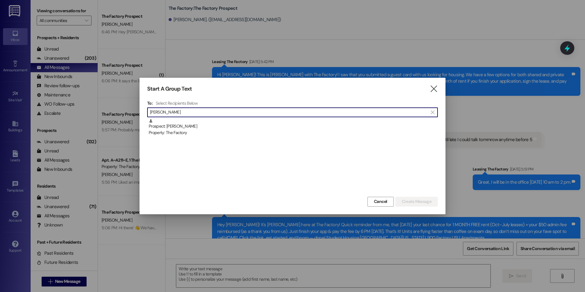
type input "[PERSON_NAME]"
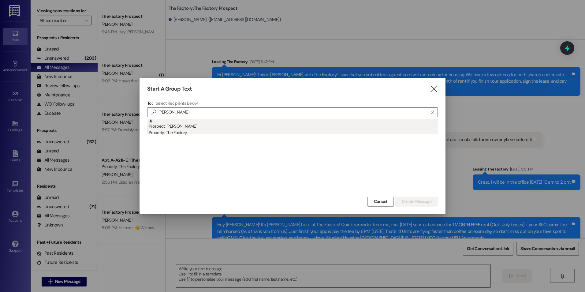
click at [160, 119] on div "Prospect: [PERSON_NAME] Property: The Factory" at bounding box center [292, 157] width 291 height 77
click at [161, 123] on div "Prospect: [PERSON_NAME] Property: The Factory" at bounding box center [293, 127] width 289 height 17
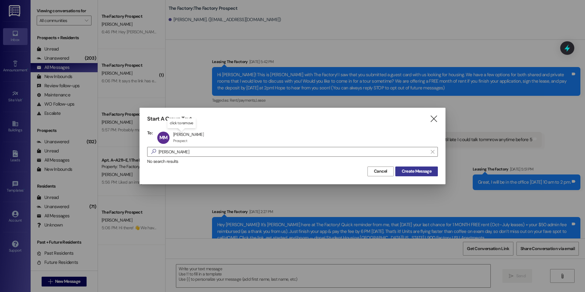
click at [423, 171] on span "Create Message" at bounding box center [417, 171] width 30 height 6
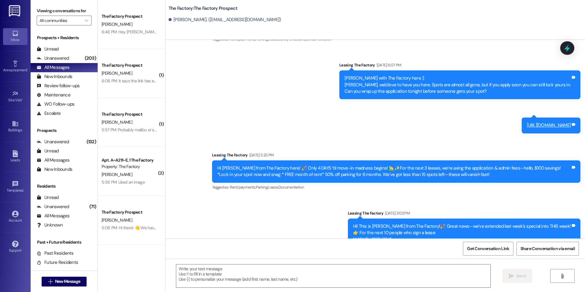
scroll to position [2214, 0]
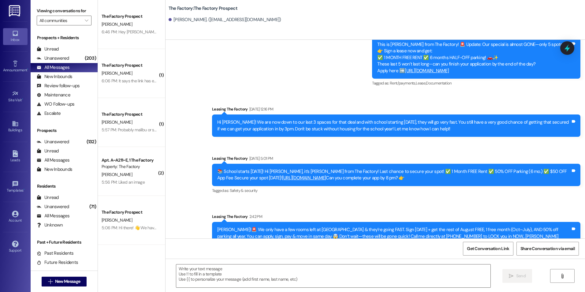
drag, startPoint x: 321, startPoint y: 59, endPoint x: 301, endPoint y: 204, distance: 145.9
click at [279, 268] on textarea at bounding box center [333, 276] width 314 height 23
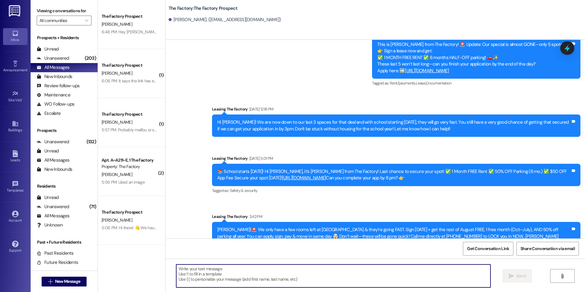
paste textarea "Hi {{first_name}}! School is underway and you still don't have housing; we can …"
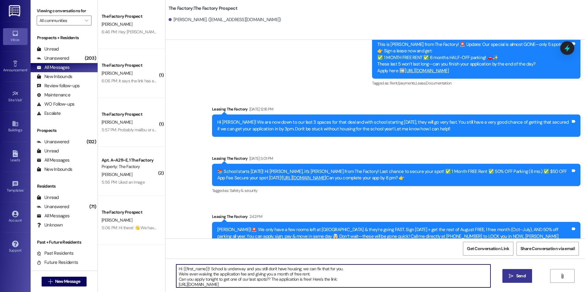
type textarea "Hi {{first_name}}! School is underway and you still don't have housing; we can …"
click at [513, 280] on button " Send" at bounding box center [518, 276] width 30 height 14
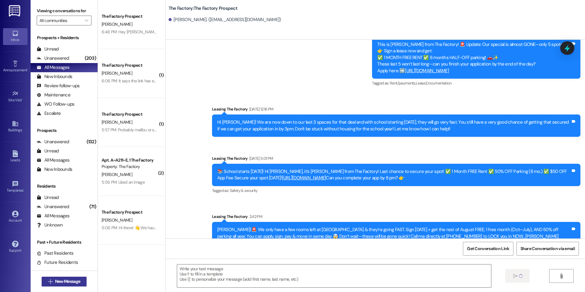
click at [58, 284] on span "New Message" at bounding box center [67, 281] width 25 height 6
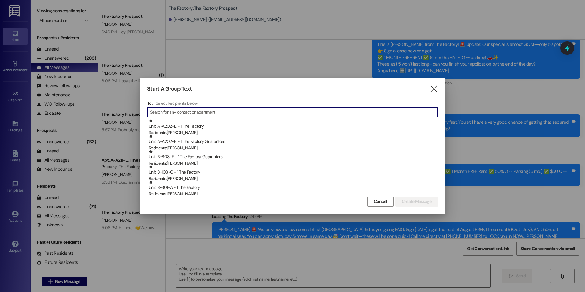
click at [168, 111] on input at bounding box center [294, 112] width 288 height 9
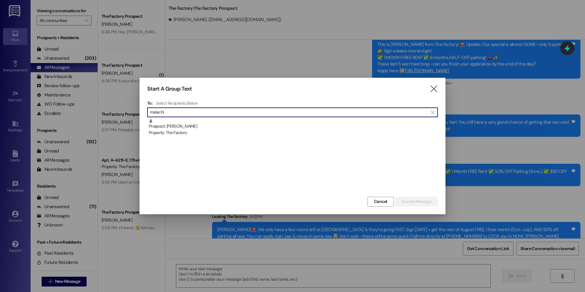
type input "malachi"
click at [175, 120] on div "Prospect: [PERSON_NAME] Property: The Factory" at bounding box center [293, 127] width 289 height 17
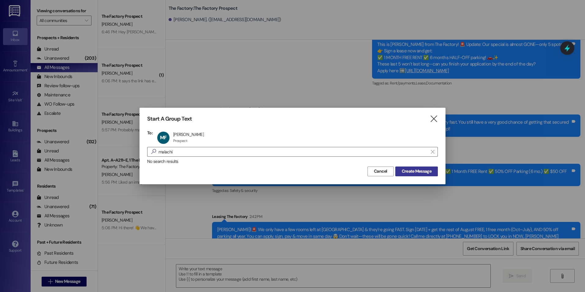
click at [407, 171] on span "Create Message" at bounding box center [417, 171] width 30 height 6
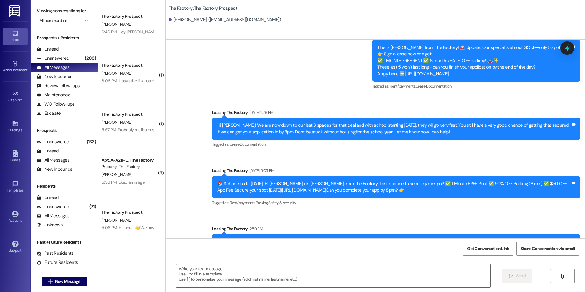
scroll to position [2283, 0]
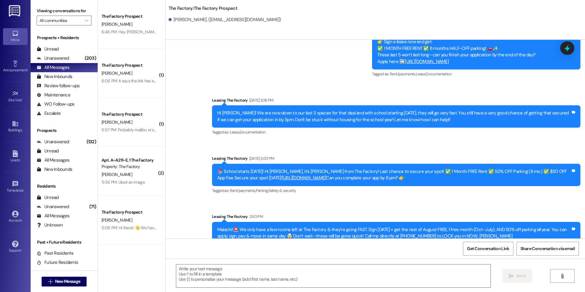
drag, startPoint x: 248, startPoint y: 132, endPoint x: 255, endPoint y: 242, distance: 110.5
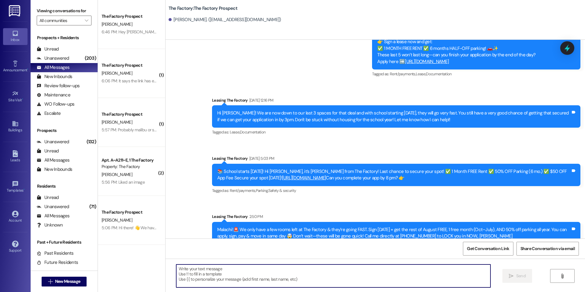
click at [243, 268] on textarea at bounding box center [333, 276] width 314 height 23
paste textarea "Hi {{first_name}}! School is underway and you still don't have housing; we can …"
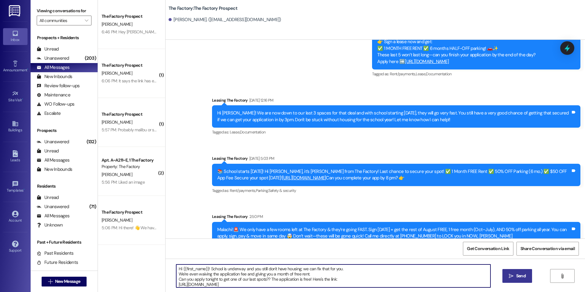
type textarea "Hi {{first_name}}! School is underway and you still don't have housing; we can …"
click at [513, 278] on icon "" at bounding box center [511, 276] width 5 height 5
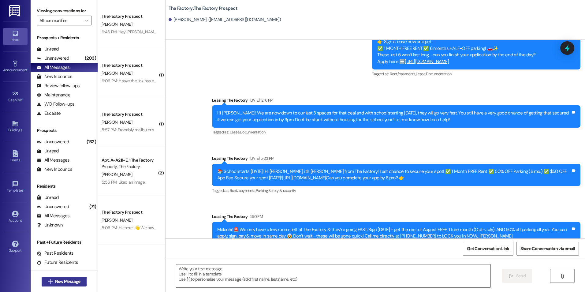
click at [73, 282] on span "New Message" at bounding box center [67, 281] width 25 height 6
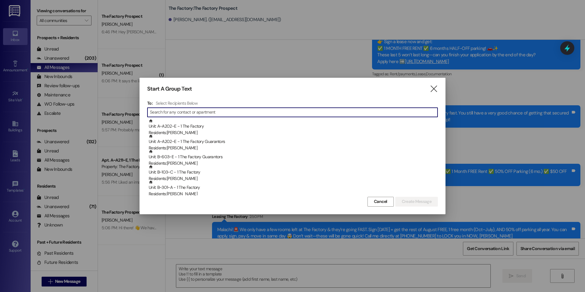
click at [185, 116] on input at bounding box center [294, 112] width 288 height 9
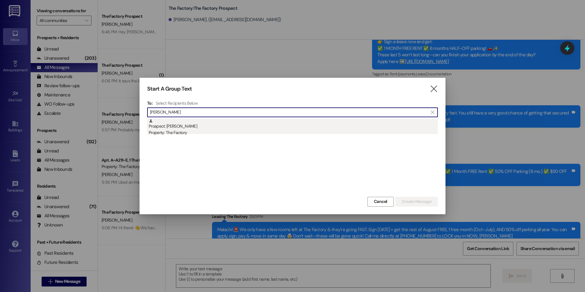
type input "[PERSON_NAME]"
click at [185, 125] on div "Prospect: [PERSON_NAME] Property: The Factory" at bounding box center [293, 127] width 289 height 17
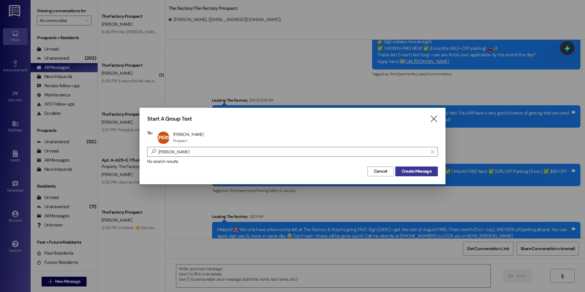
click at [438, 173] on button "Create Message" at bounding box center [417, 172] width 43 height 10
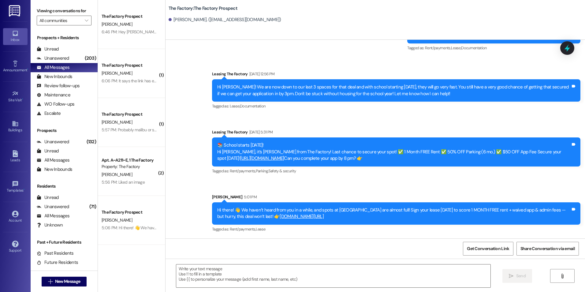
scroll to position [935, 0]
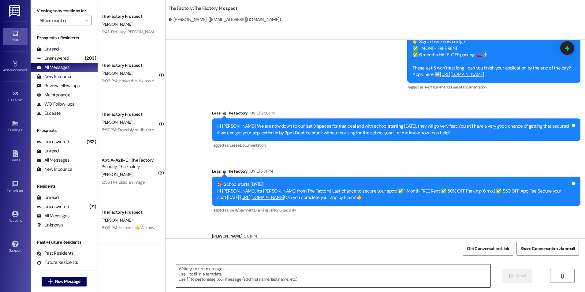
drag, startPoint x: 329, startPoint y: 132, endPoint x: 275, endPoint y: 270, distance: 148.7
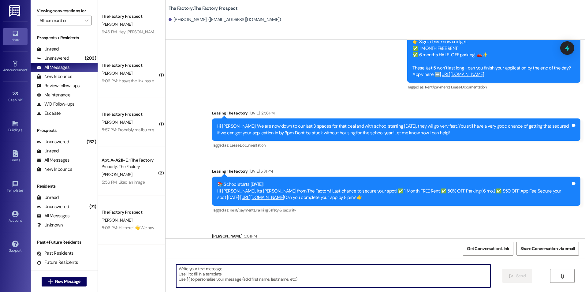
click at [257, 274] on textarea at bounding box center [333, 276] width 314 height 23
paste textarea "Hi {{first_name}}! School is underway and you still don't have housing; we can …"
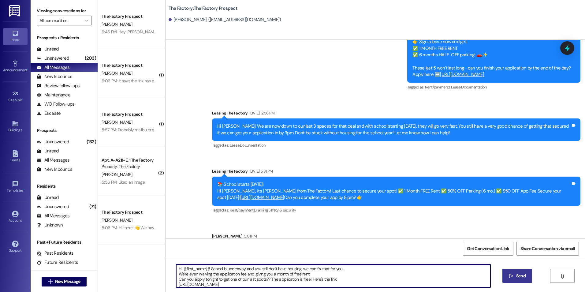
type textarea "Hi {{first_name}}! School is underway and you still don't have housing; we can …"
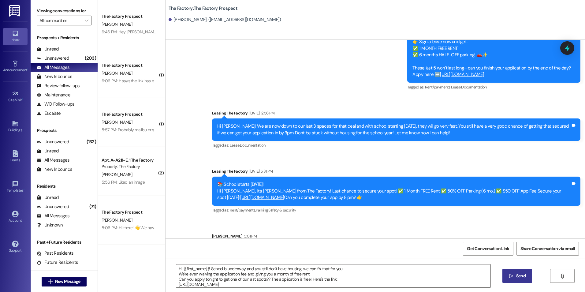
click at [521, 280] on button " Send" at bounding box center [518, 276] width 30 height 14
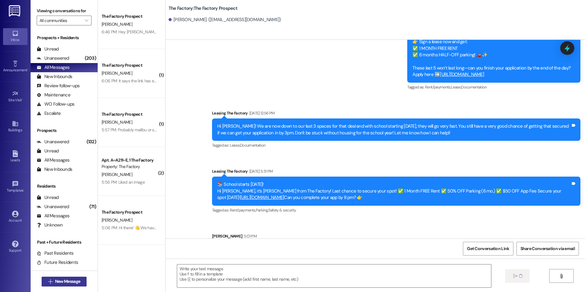
click at [71, 277] on button " New Message" at bounding box center [64, 282] width 45 height 10
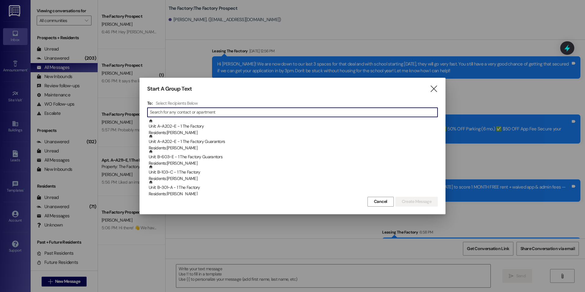
click at [237, 111] on input at bounding box center [294, 112] width 288 height 9
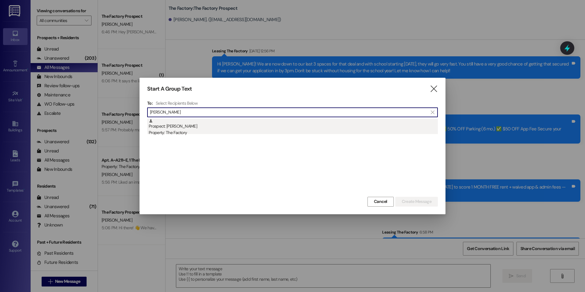
type input "[PERSON_NAME]"
click at [222, 123] on div "Prospect: [PERSON_NAME] Property: The Factory" at bounding box center [293, 127] width 289 height 17
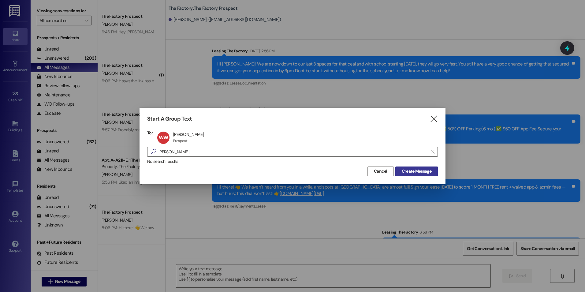
click at [404, 172] on span "Create Message" at bounding box center [417, 171] width 30 height 6
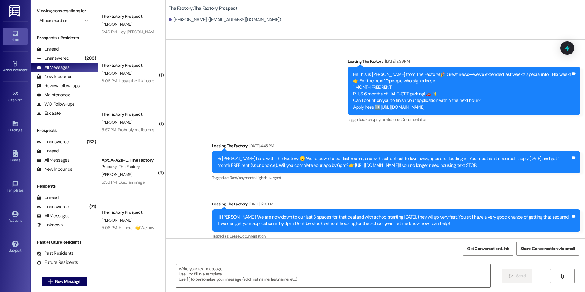
scroll to position [2541, 0]
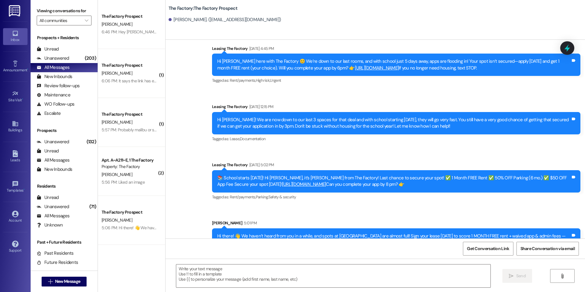
drag, startPoint x: 267, startPoint y: 126, endPoint x: 247, endPoint y: 249, distance: 124.7
click at [239, 270] on textarea at bounding box center [333, 276] width 314 height 23
paste textarea "Hi {{first_name}}! School is underway and you still don't have housing; we can …"
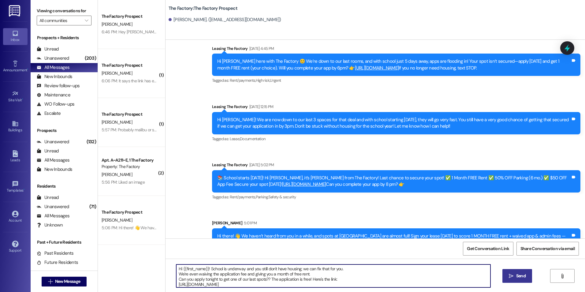
type textarea "Hi {{first_name}}! School is underway and you still don't have housing; we can …"
click at [517, 276] on span "Send" at bounding box center [520, 276] width 9 height 6
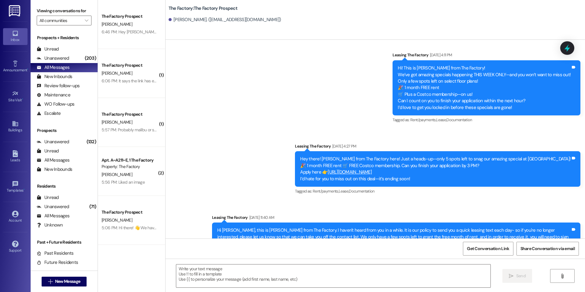
scroll to position [1610, 0]
